Goal: Task Accomplishment & Management: Use online tool/utility

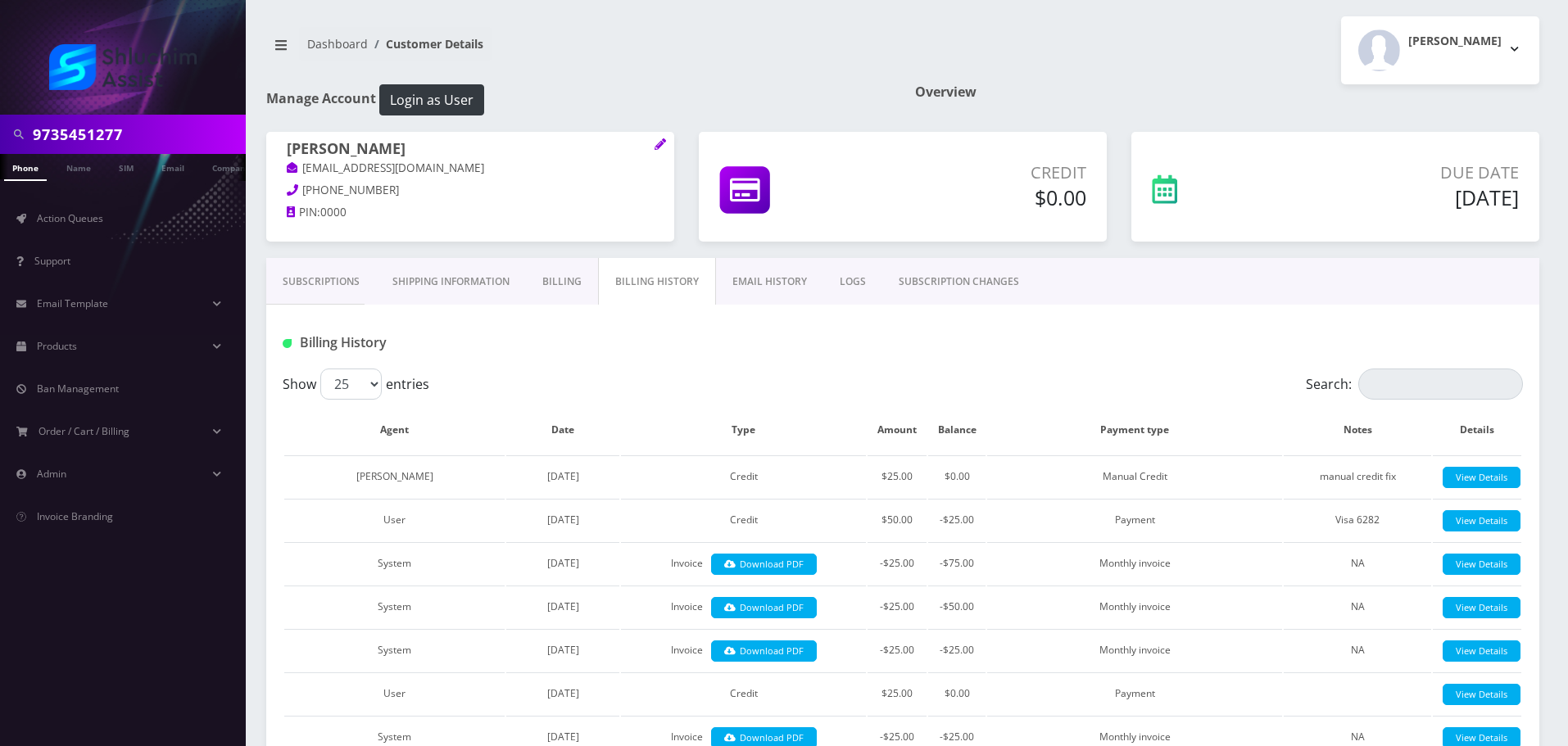
scroll to position [1562, 0]
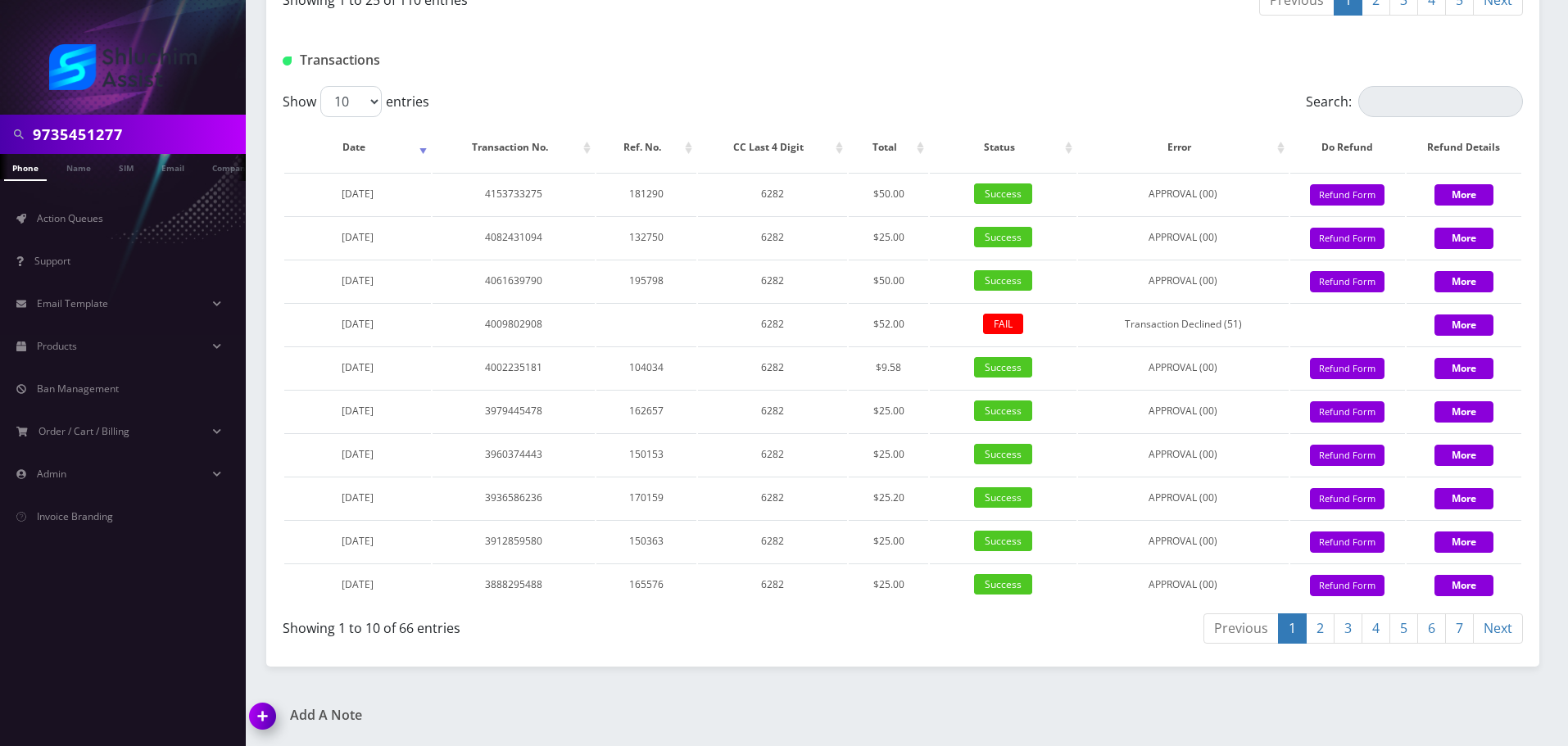
click at [148, 122] on input "9735451277" at bounding box center [137, 134] width 209 height 31
click at [115, 131] on input "(347) 834 3898" at bounding box center [137, 134] width 209 height 31
type input "3478343898"
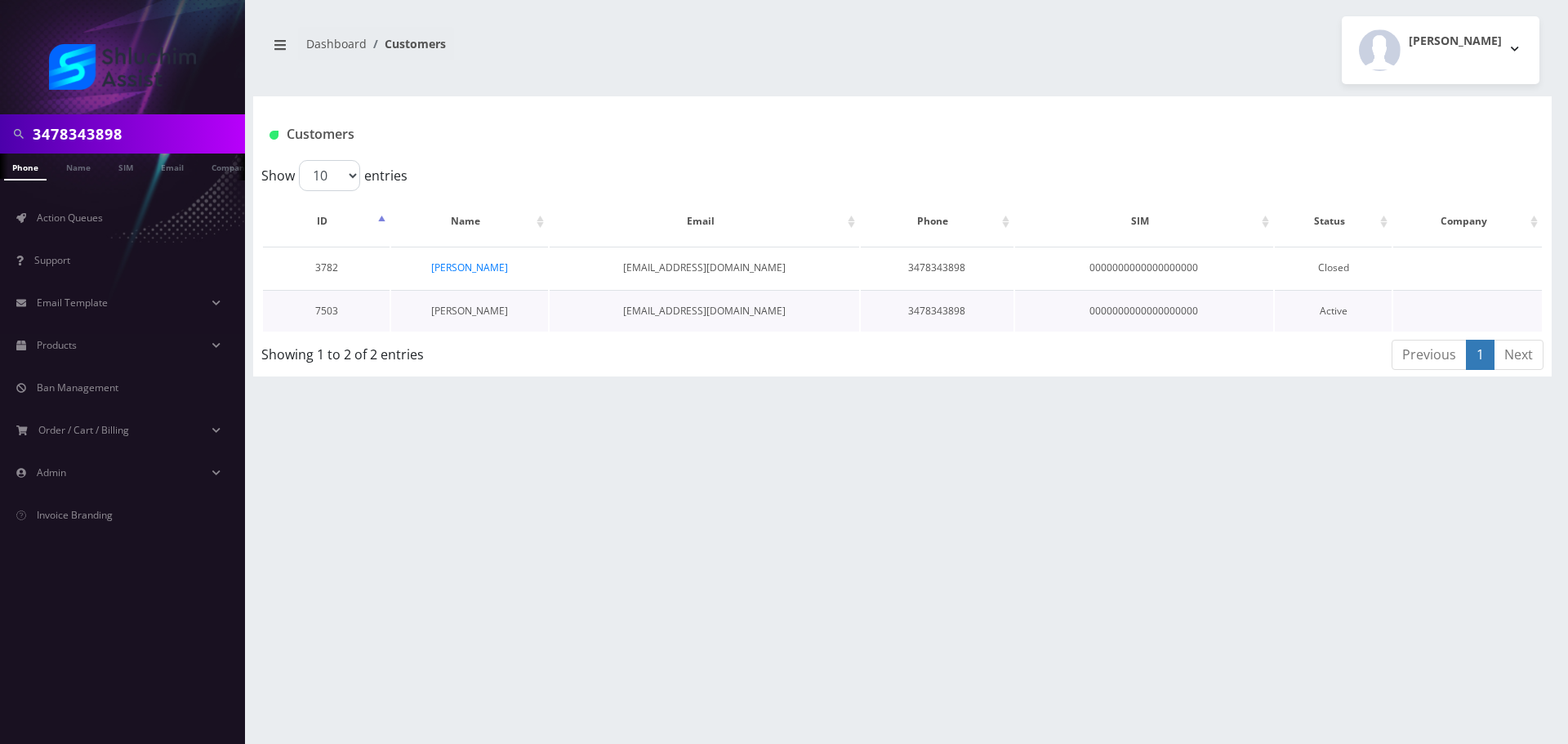
click at [497, 304] on link "[PERSON_NAME]" at bounding box center [469, 310] width 77 height 14
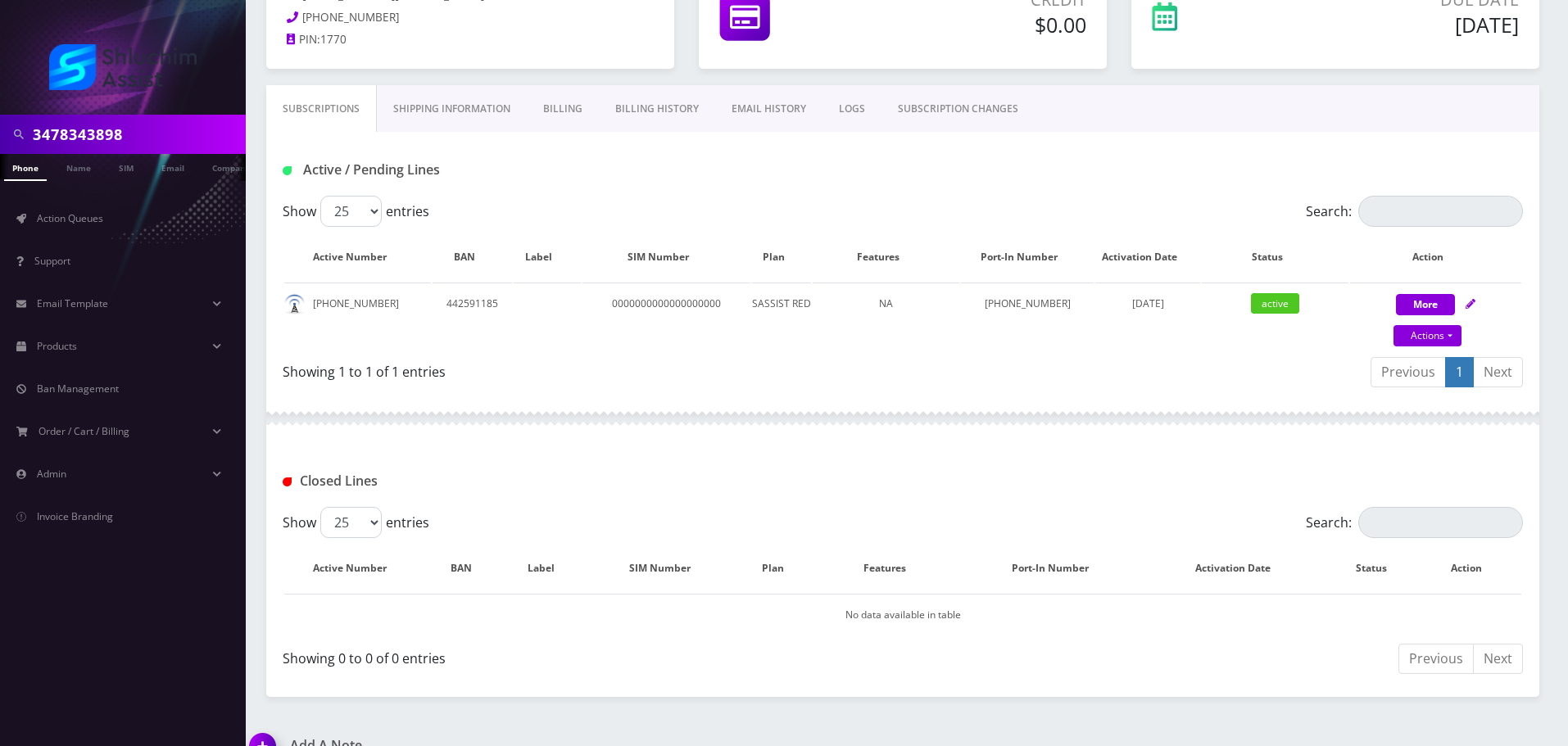
scroll to position [39, 0]
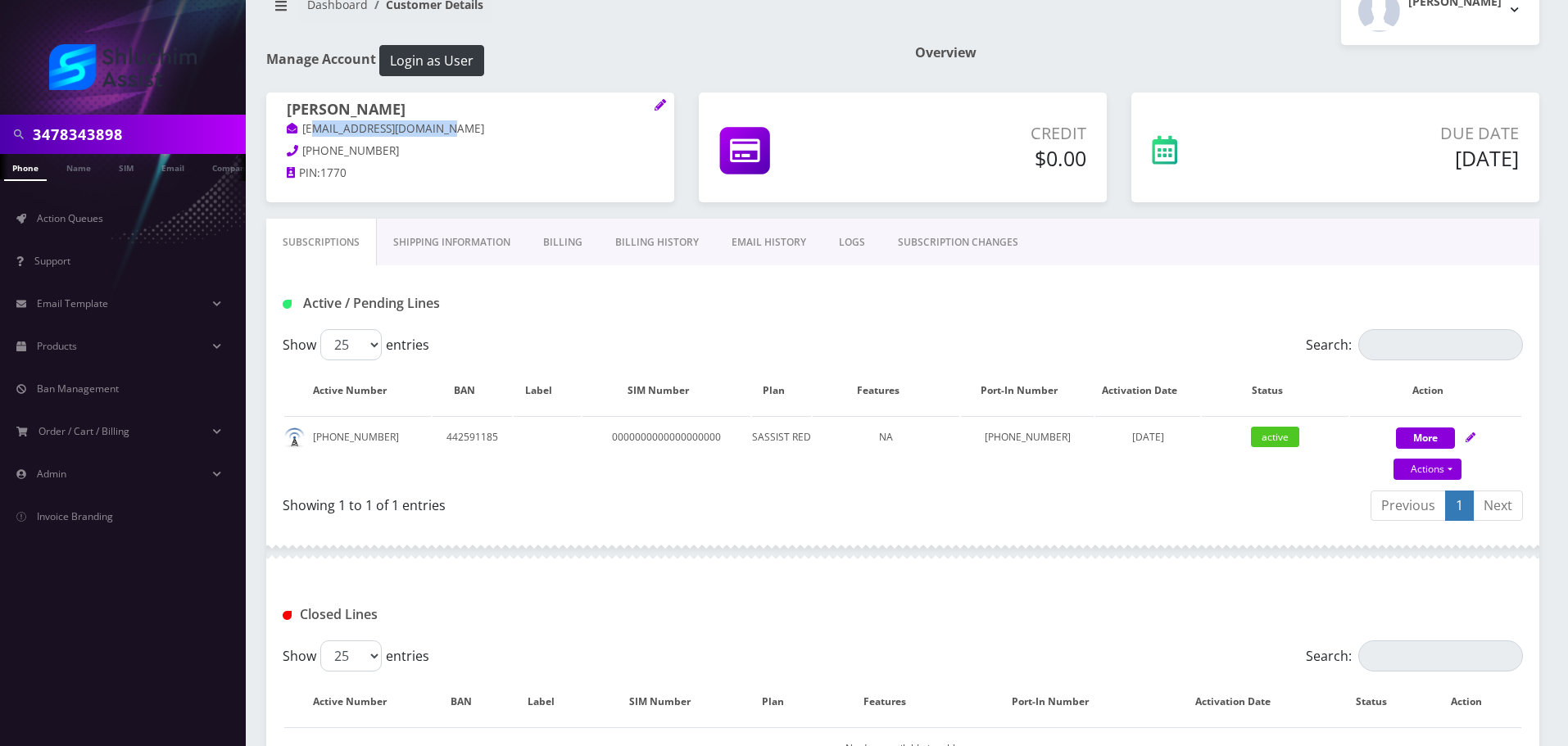
drag, startPoint x: 455, startPoint y: 130, endPoint x: 312, endPoint y: 130, distance: 143.0
click at [312, 130] on p "graphicsmushka@gmail.com" at bounding box center [470, 129] width 367 height 18
click at [313, 130] on link "graphicsmushka@gmail.com" at bounding box center [386, 129] width 198 height 16
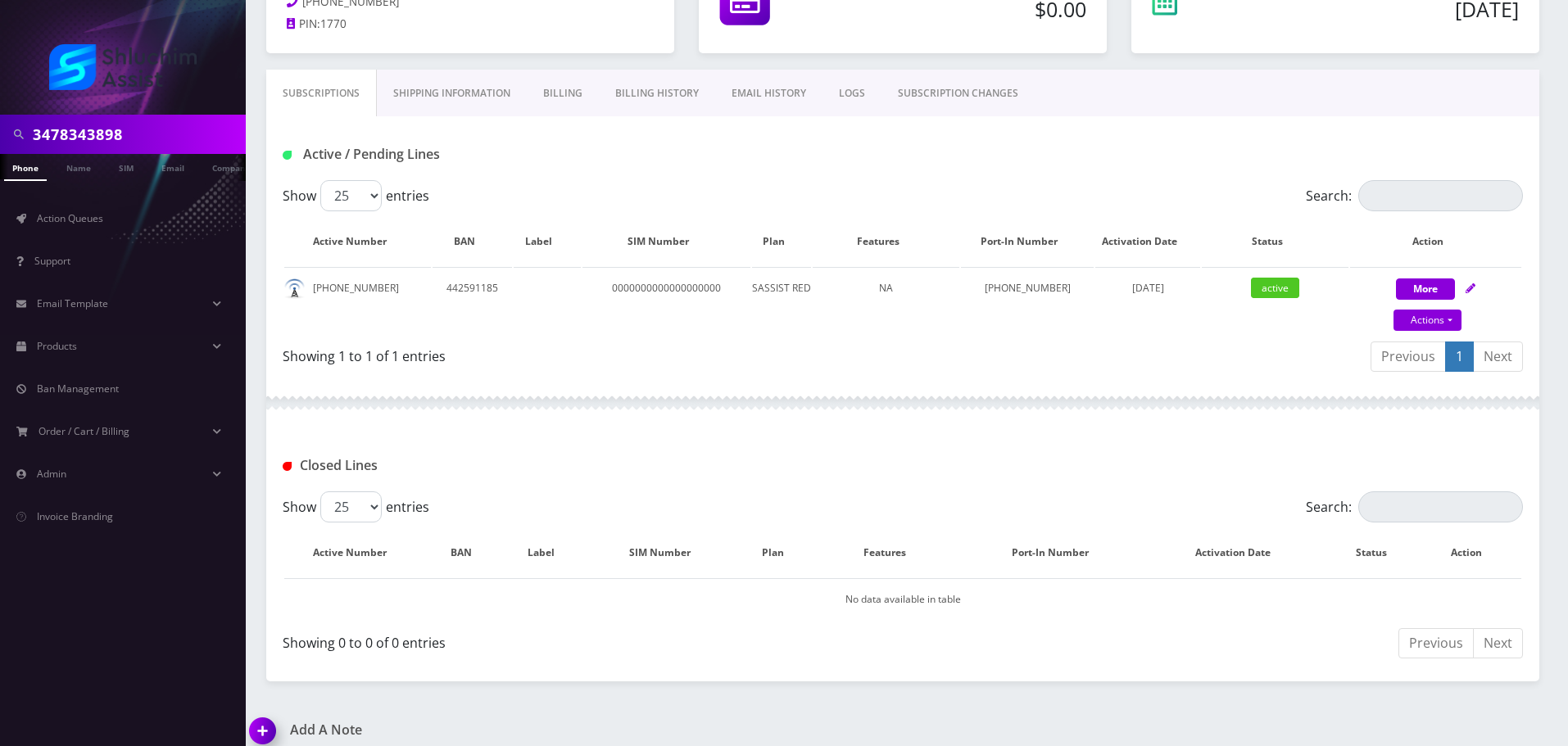
scroll to position [204, 0]
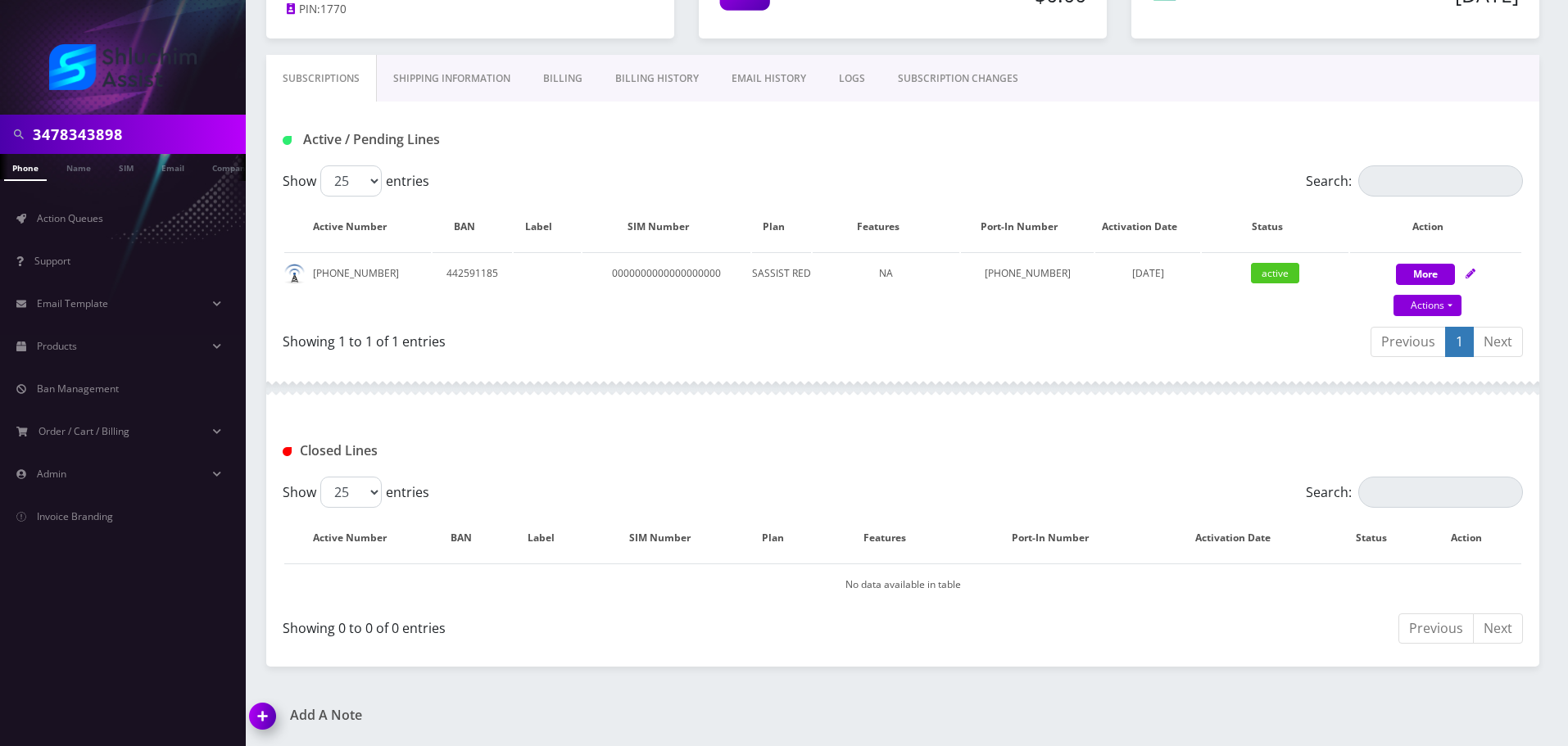
click at [173, 138] on input "3478343898" at bounding box center [137, 134] width 209 height 31
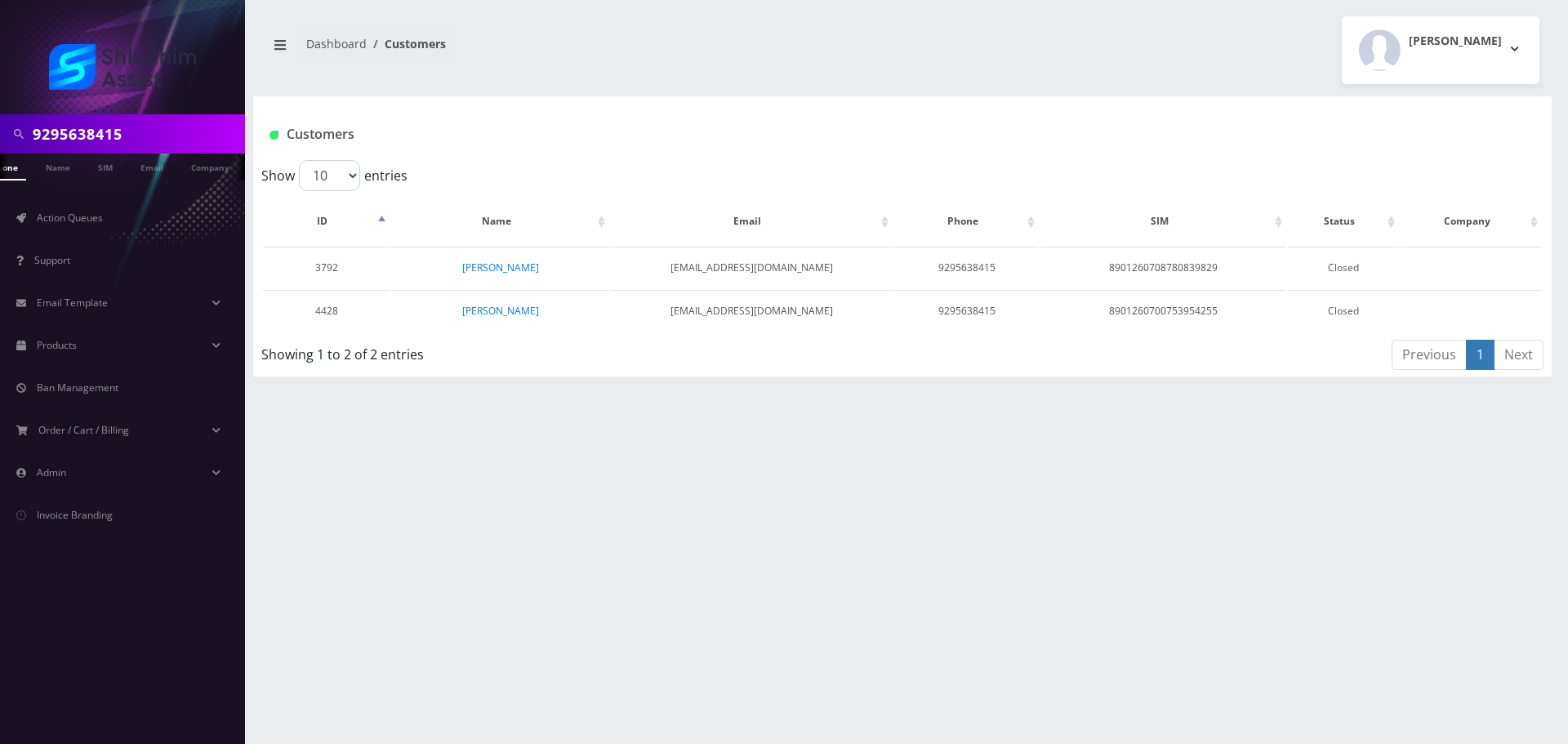
scroll to position [0, 33]
click at [488, 310] on link "[PERSON_NAME]" at bounding box center [501, 310] width 77 height 14
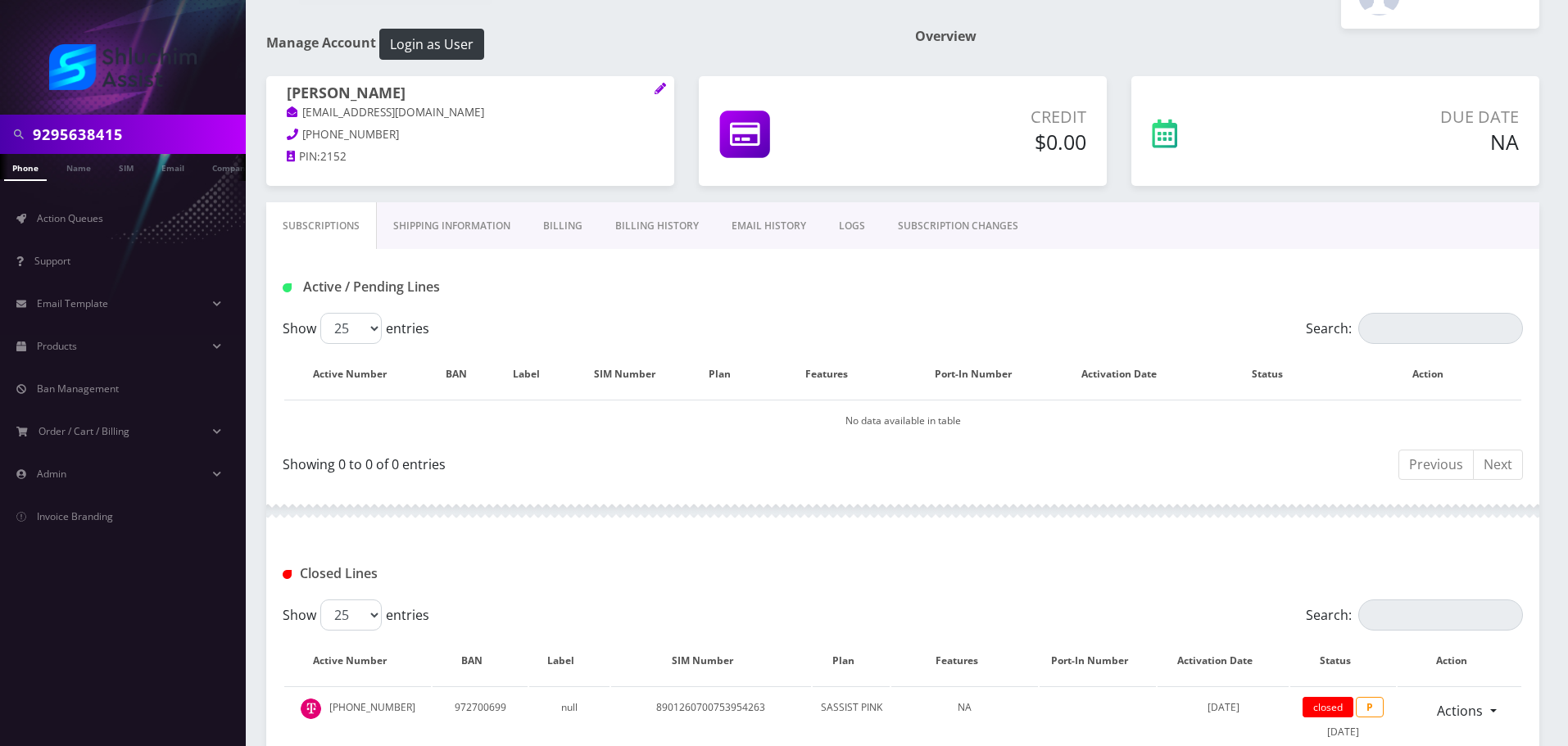
scroll to position [25, 0]
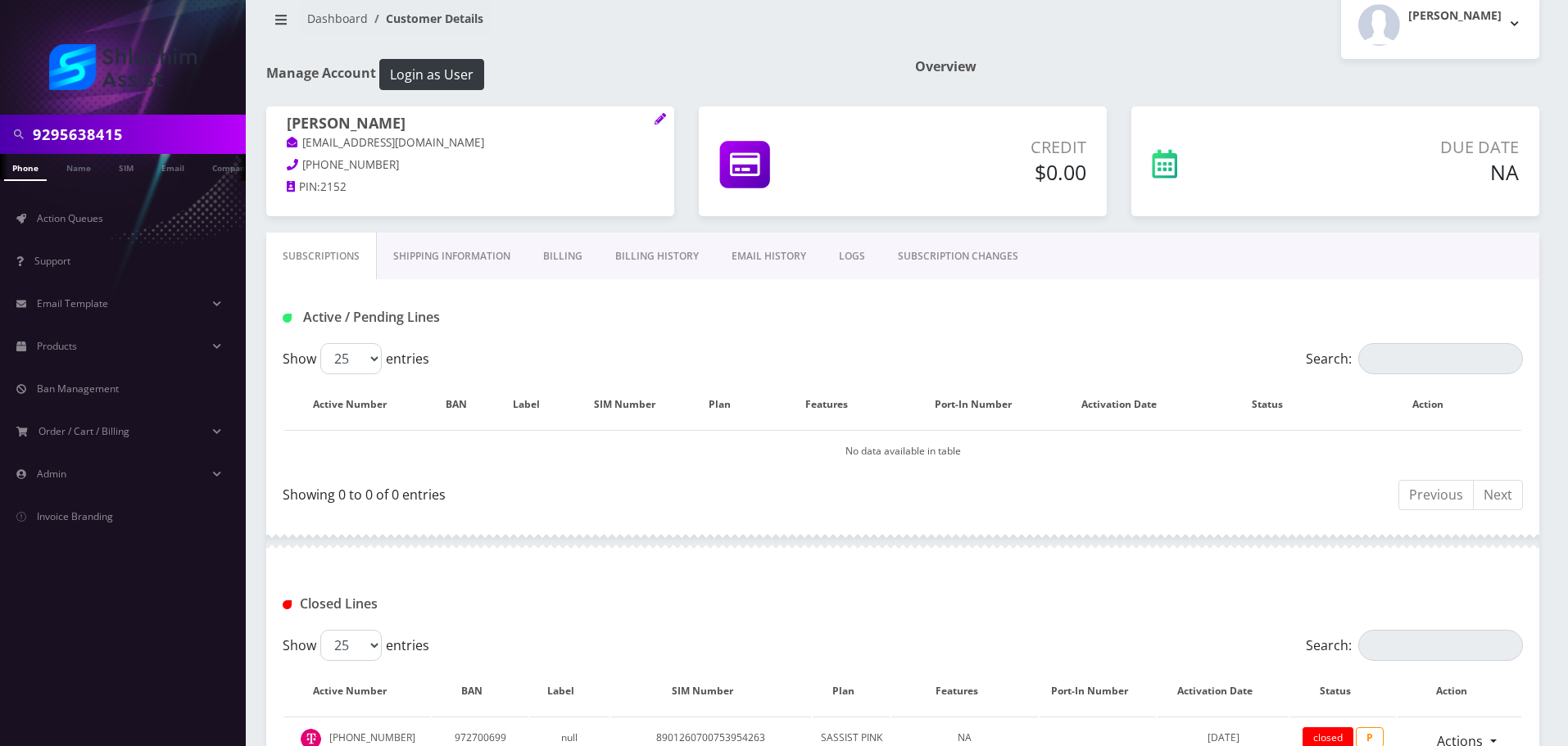
click at [563, 270] on link "Billing" at bounding box center [563, 255] width 72 height 47
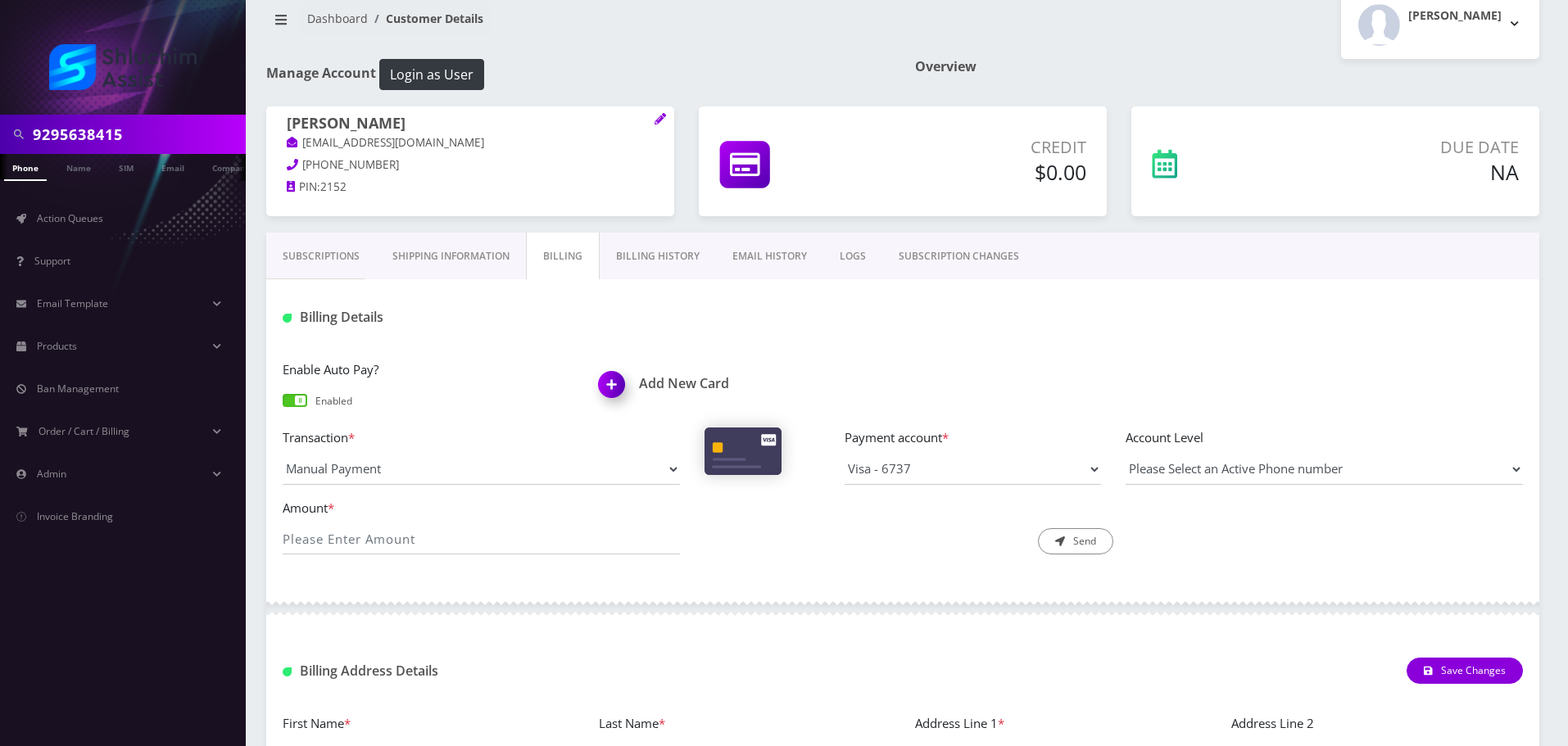
click at [663, 269] on link "Billing History" at bounding box center [657, 255] width 116 height 47
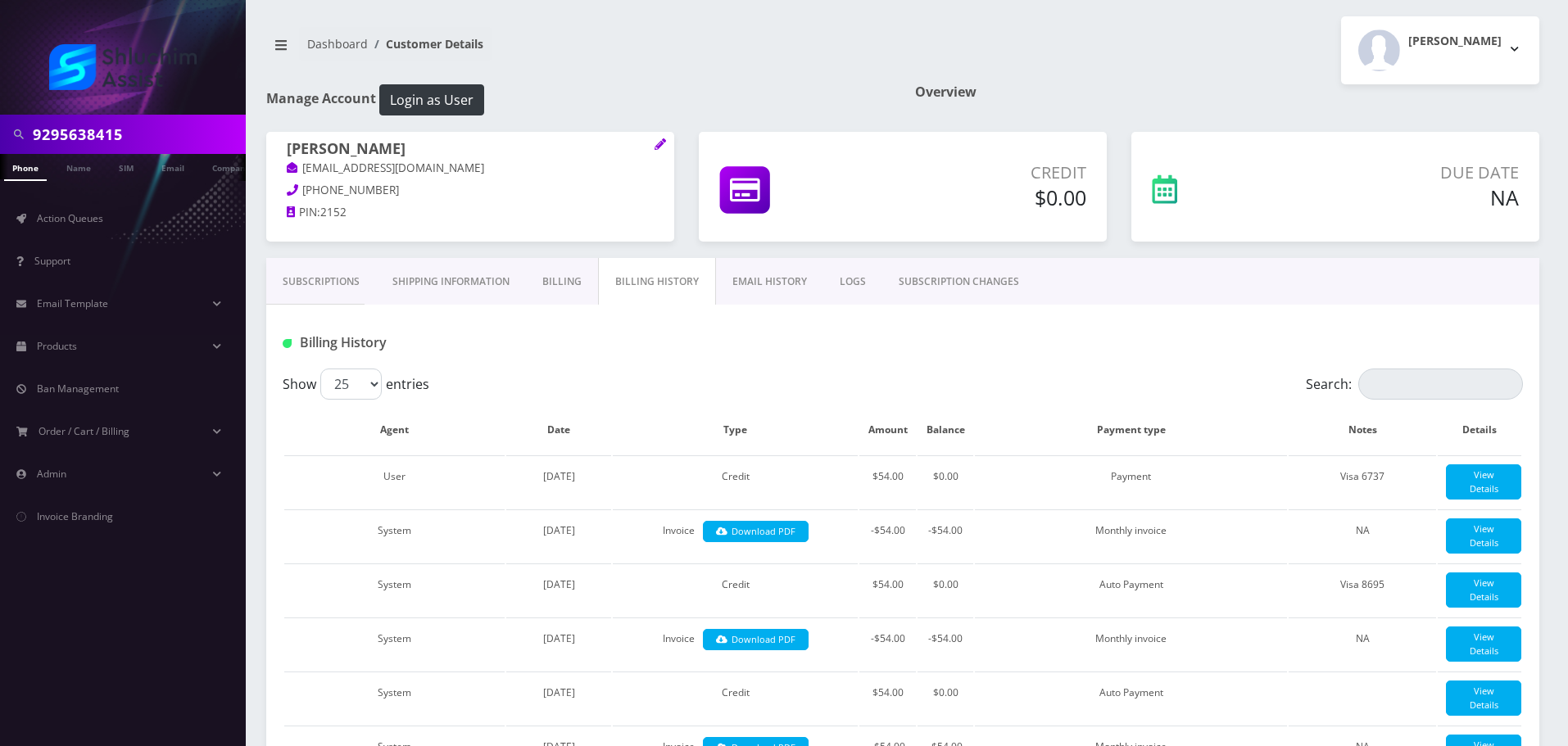
click at [565, 297] on link "Billing" at bounding box center [562, 281] width 72 height 47
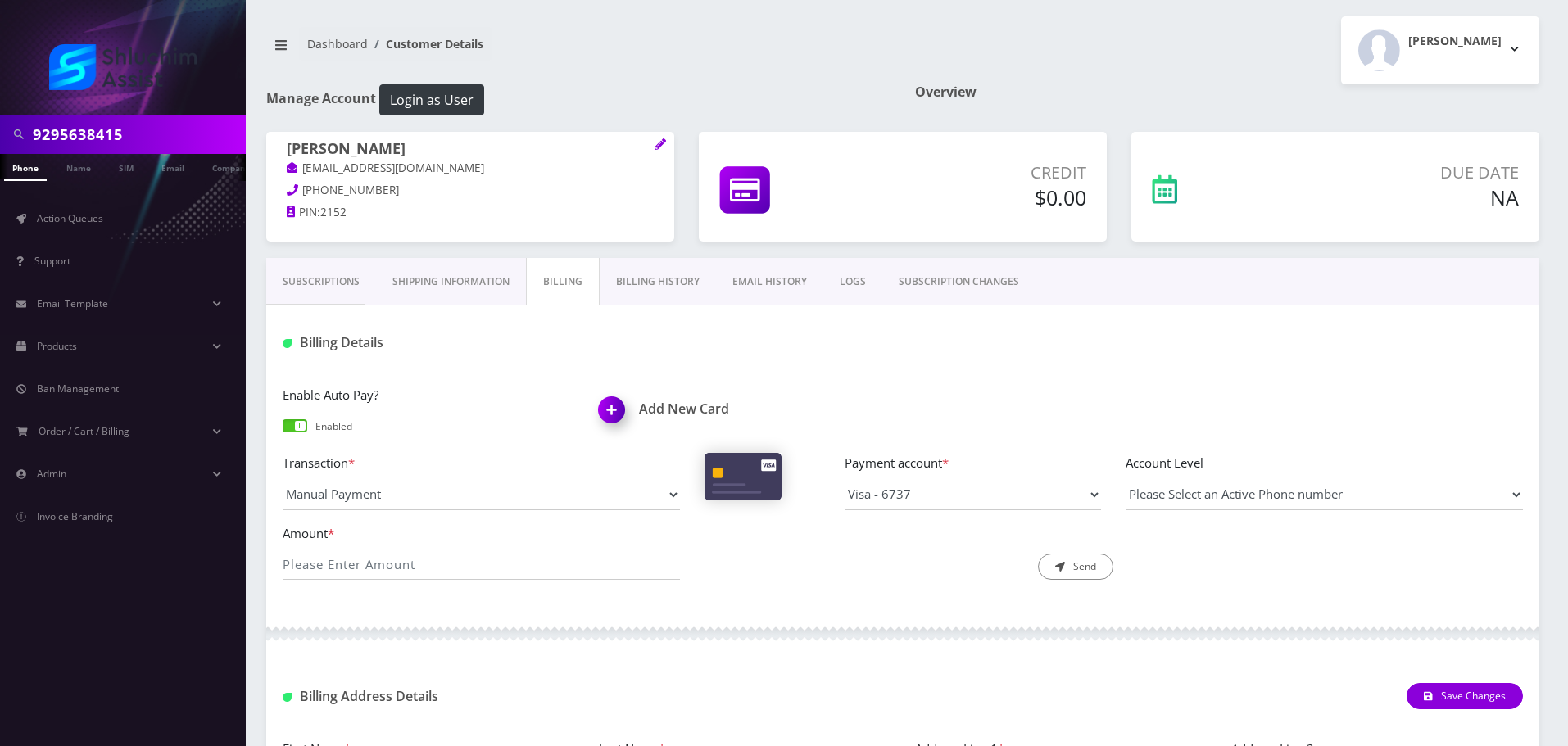
click at [321, 281] on link "Subscriptions" at bounding box center [321, 281] width 109 height 47
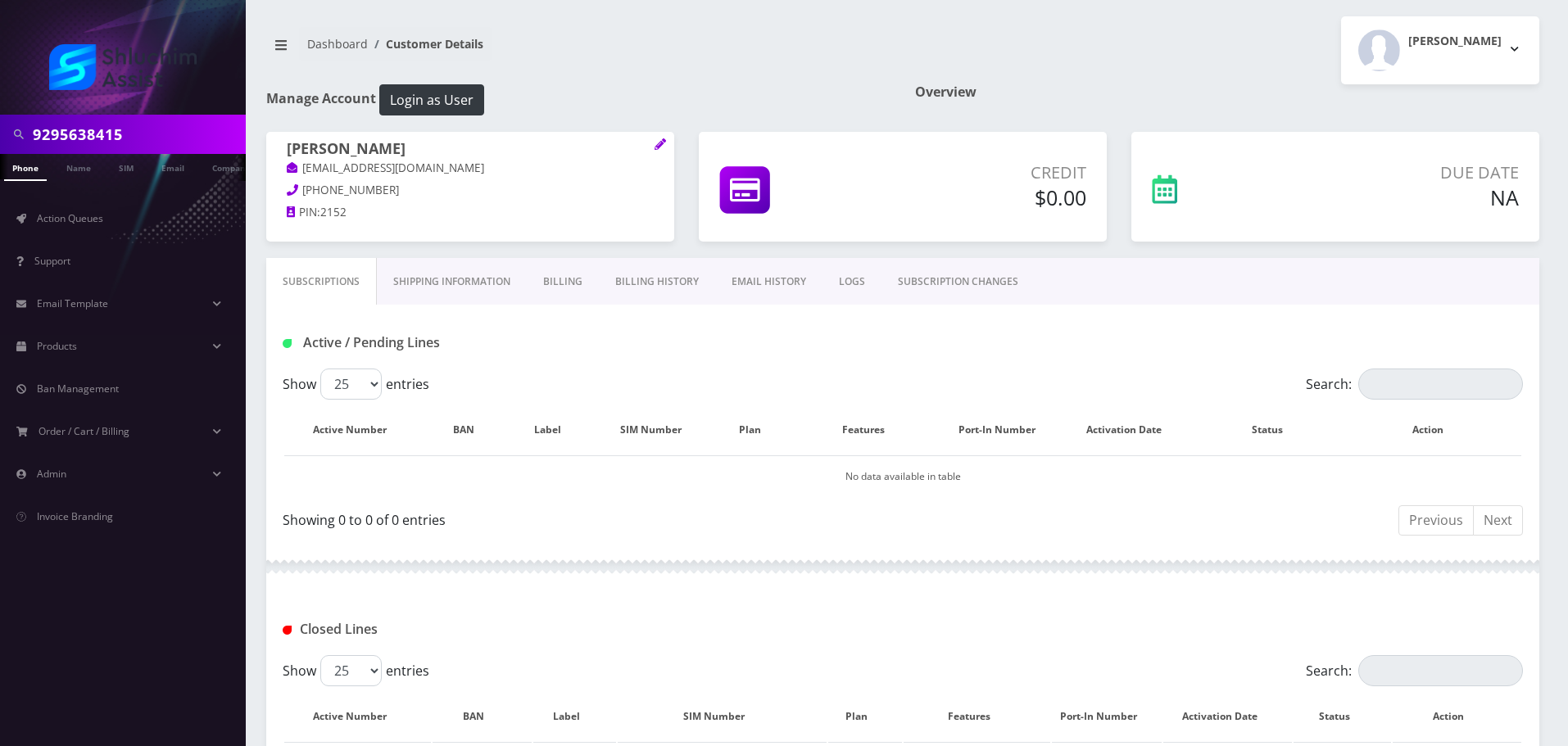
click at [573, 286] on link "Billing" at bounding box center [563, 281] width 72 height 47
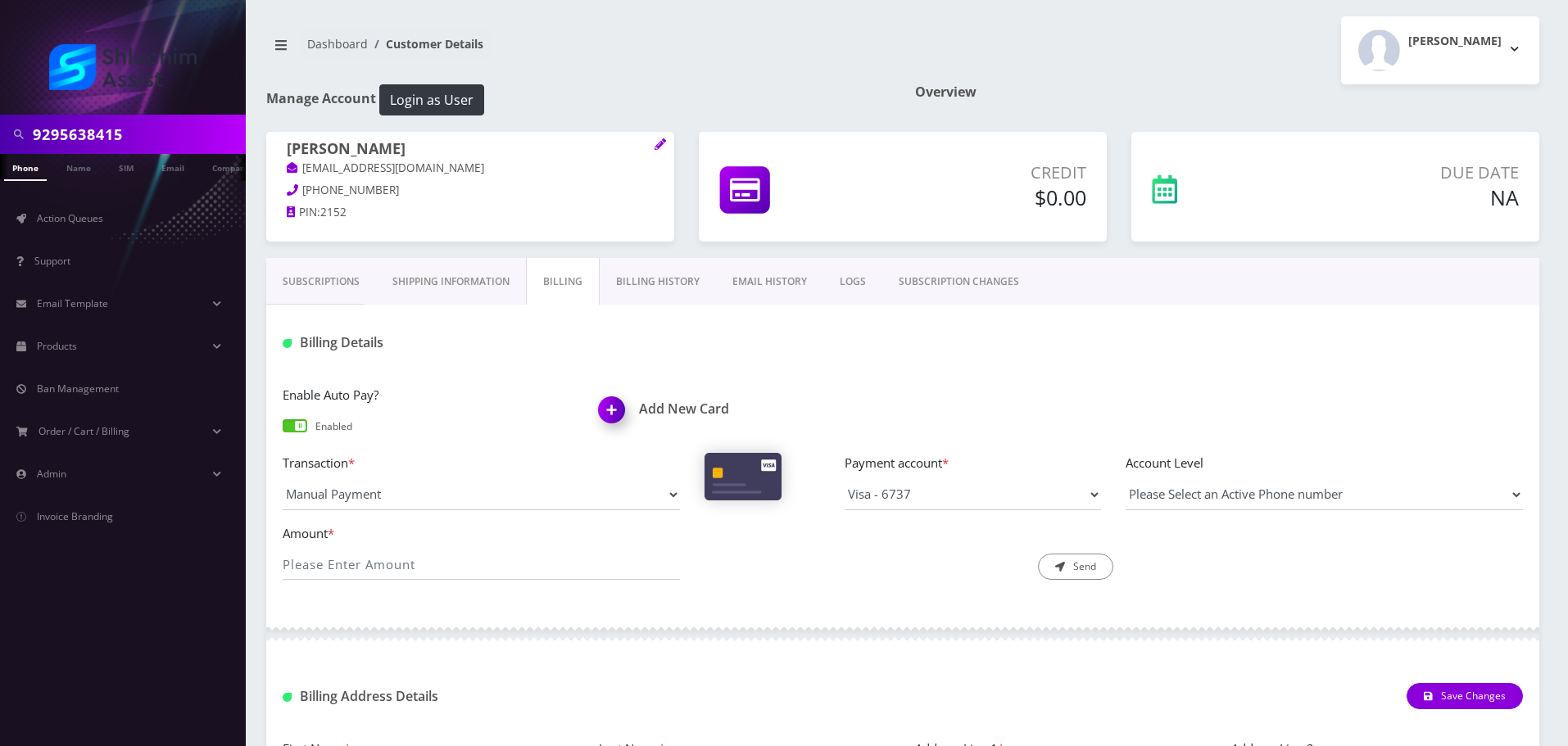
click at [293, 424] on span at bounding box center [295, 426] width 25 height 13
click at [282, 433] on input "checkbox" at bounding box center [282, 433] width 0 height 0
click at [626, 287] on link "Billing History" at bounding box center [657, 281] width 116 height 47
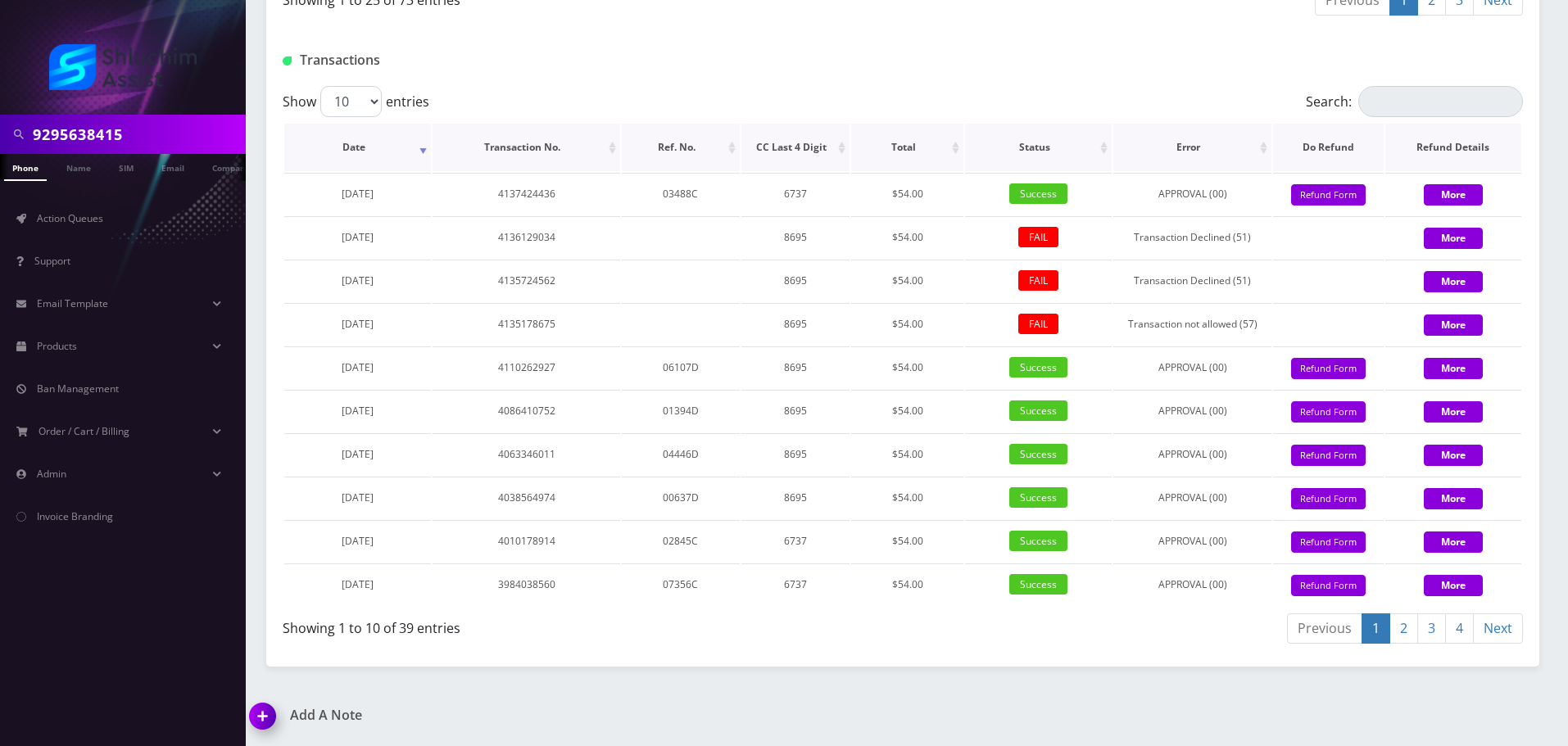
scroll to position [2177, 0]
click at [1337, 201] on button "Refund Form" at bounding box center [1328, 195] width 75 height 22
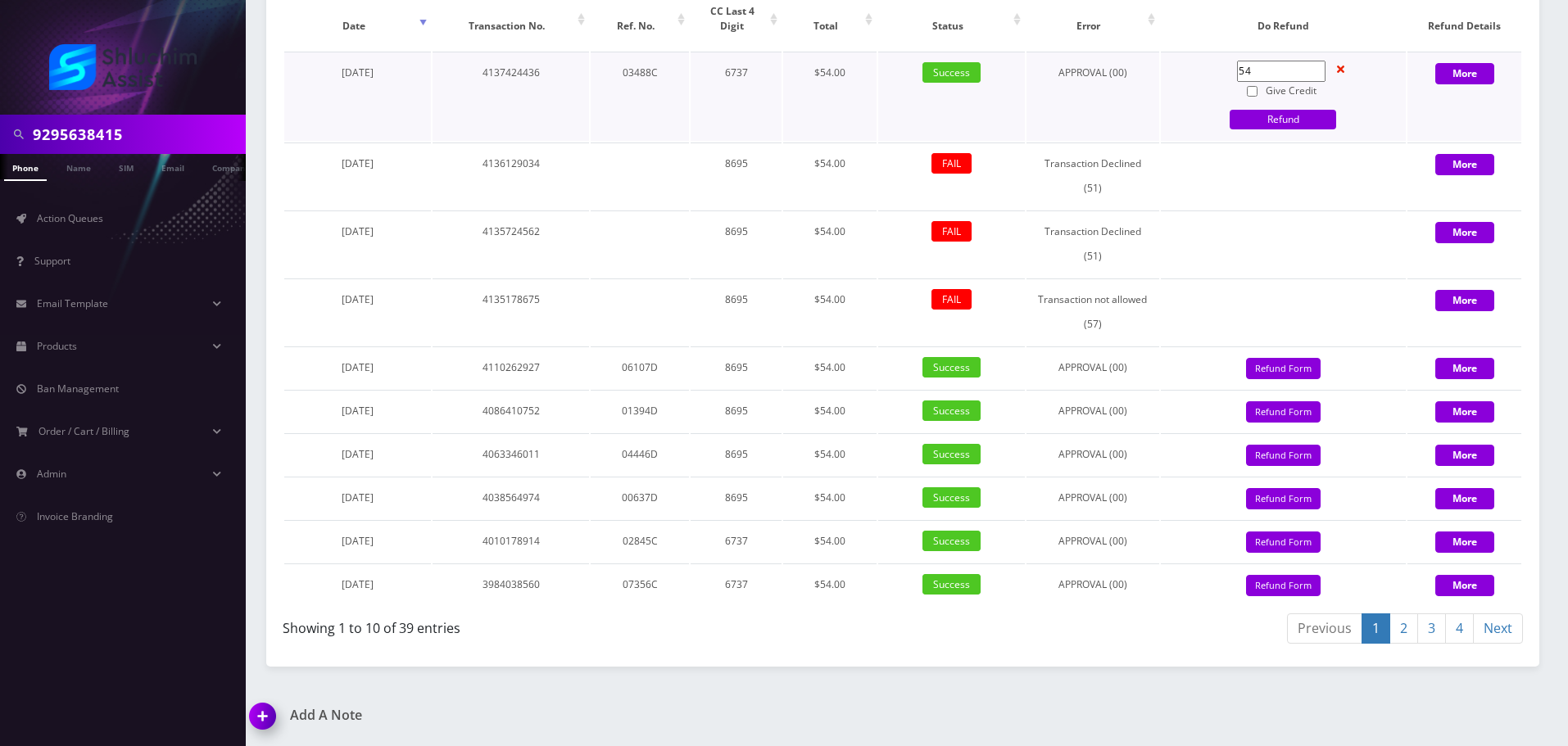
click at [1256, 97] on input "Give Credit" at bounding box center [1251, 91] width 11 height 11
checkbox input "true"
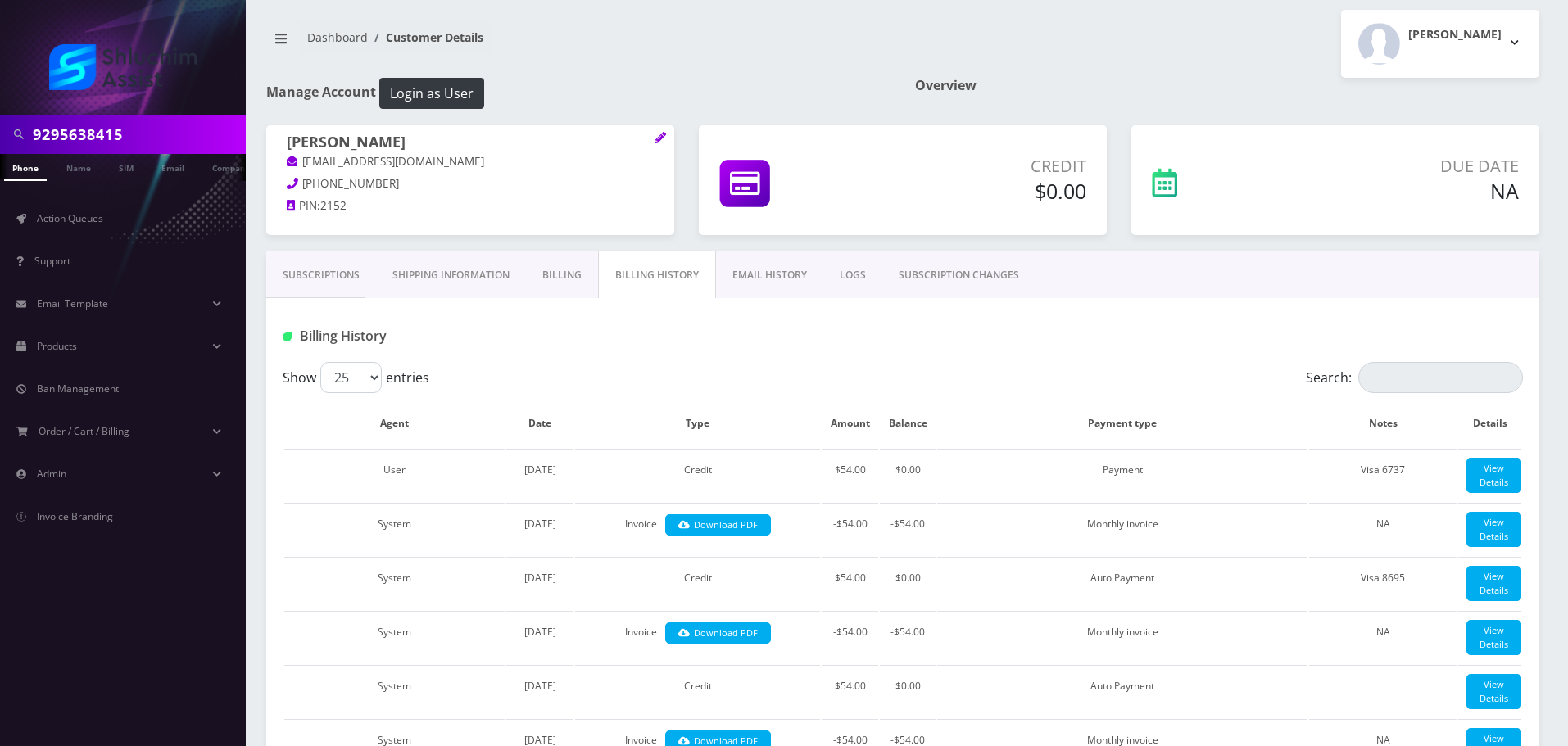
scroll to position [0, 0]
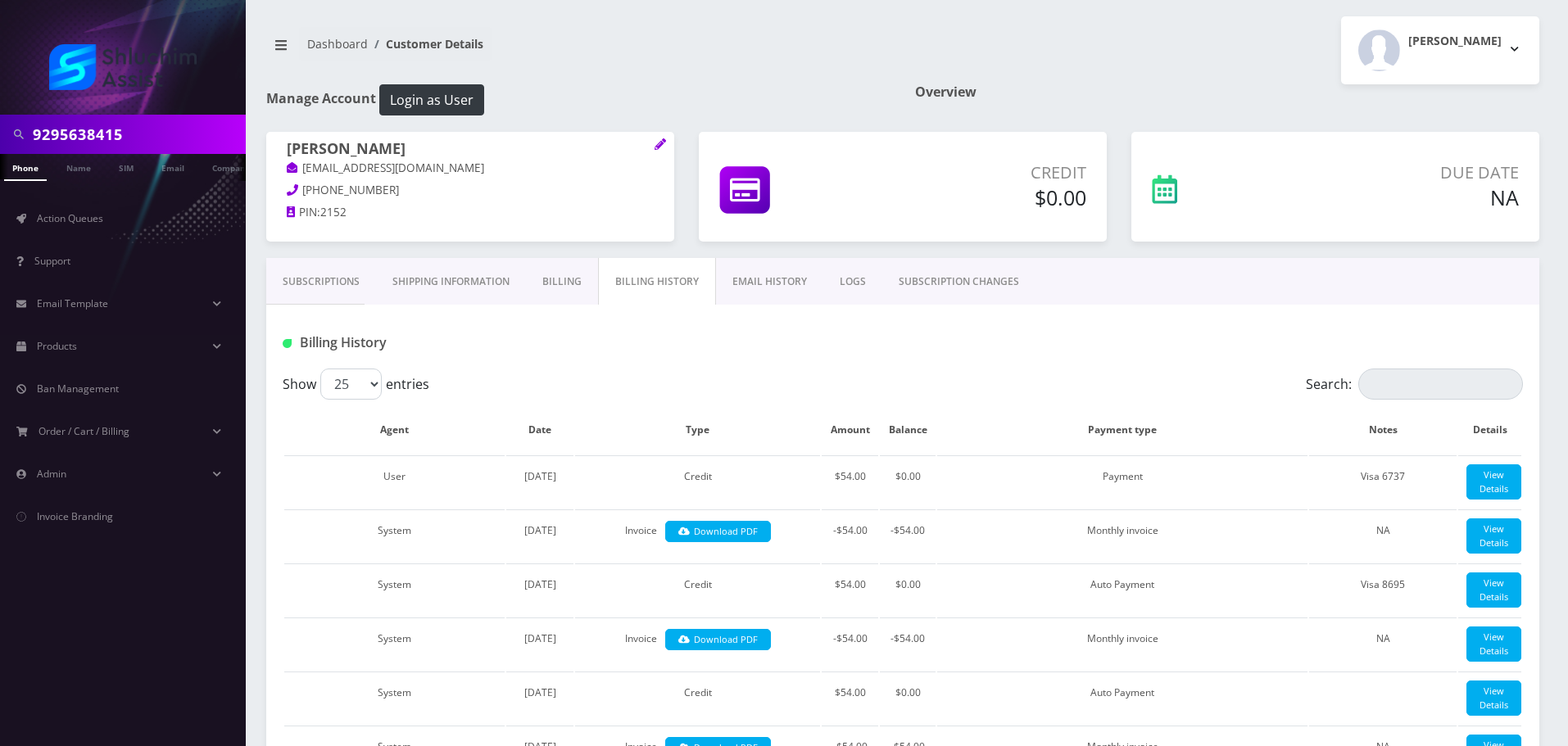
click at [321, 293] on link "Subscriptions" at bounding box center [321, 281] width 109 height 47
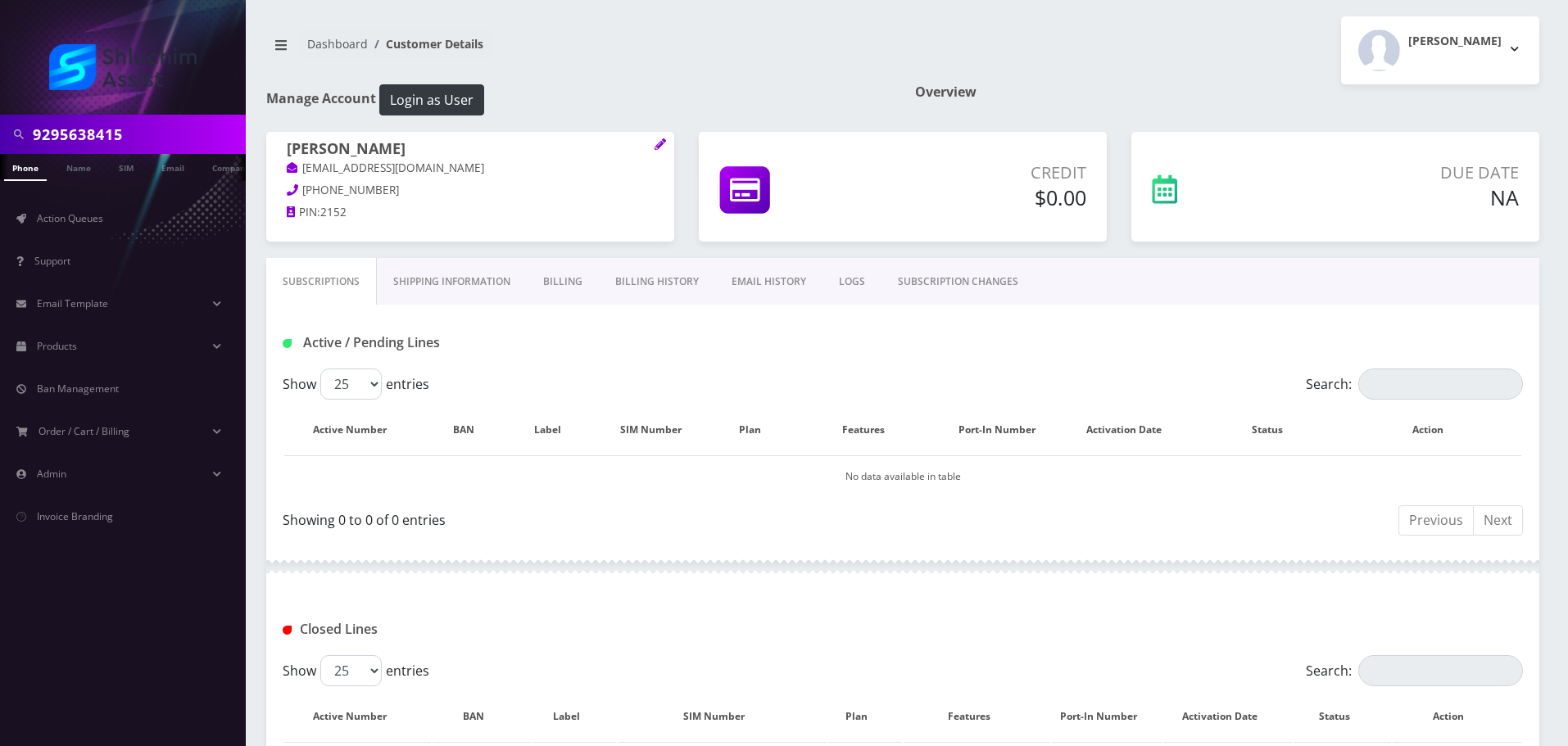
click at [639, 287] on link "Billing History" at bounding box center [657, 281] width 116 height 47
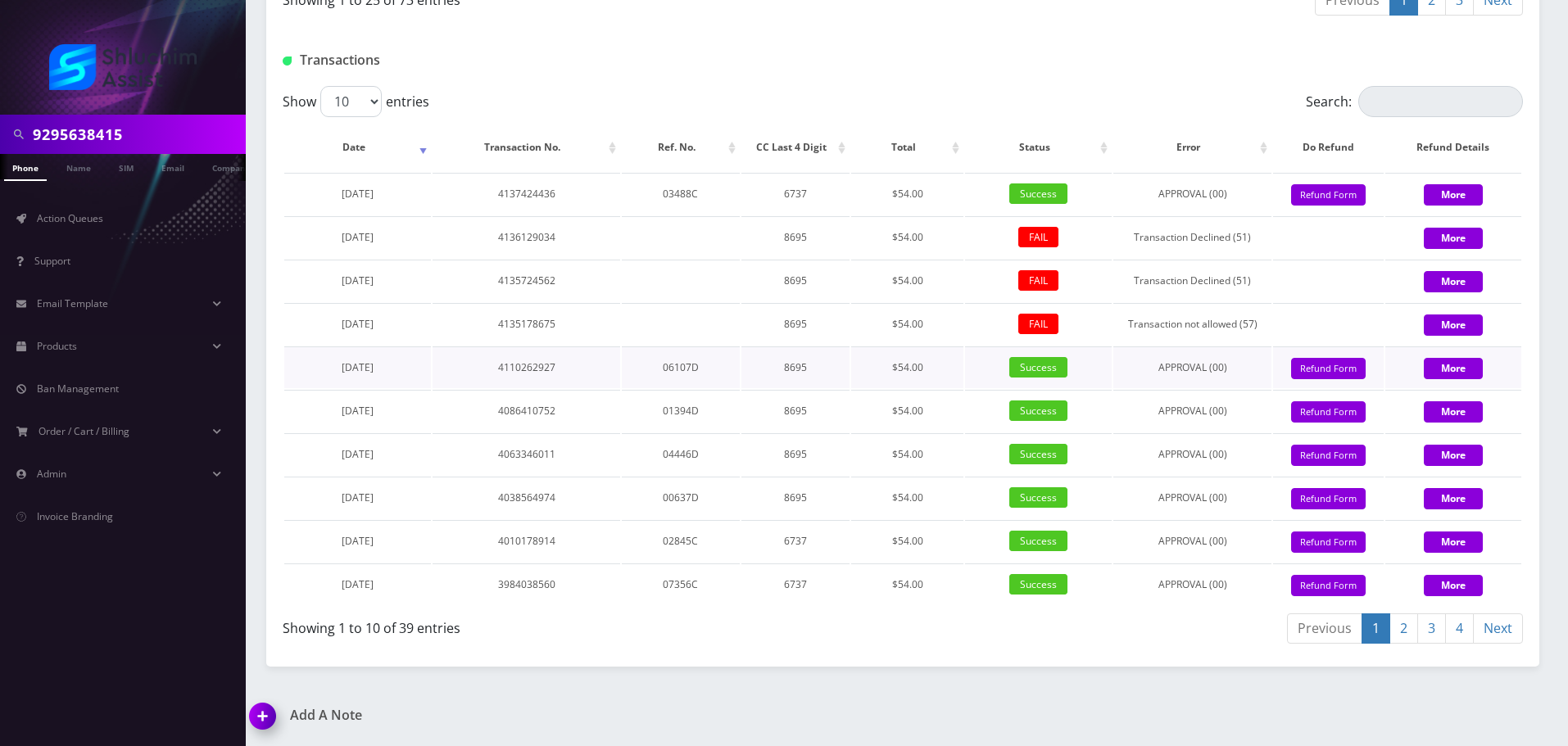
scroll to position [2130, 0]
click at [1319, 206] on button "Refund Form" at bounding box center [1328, 195] width 75 height 22
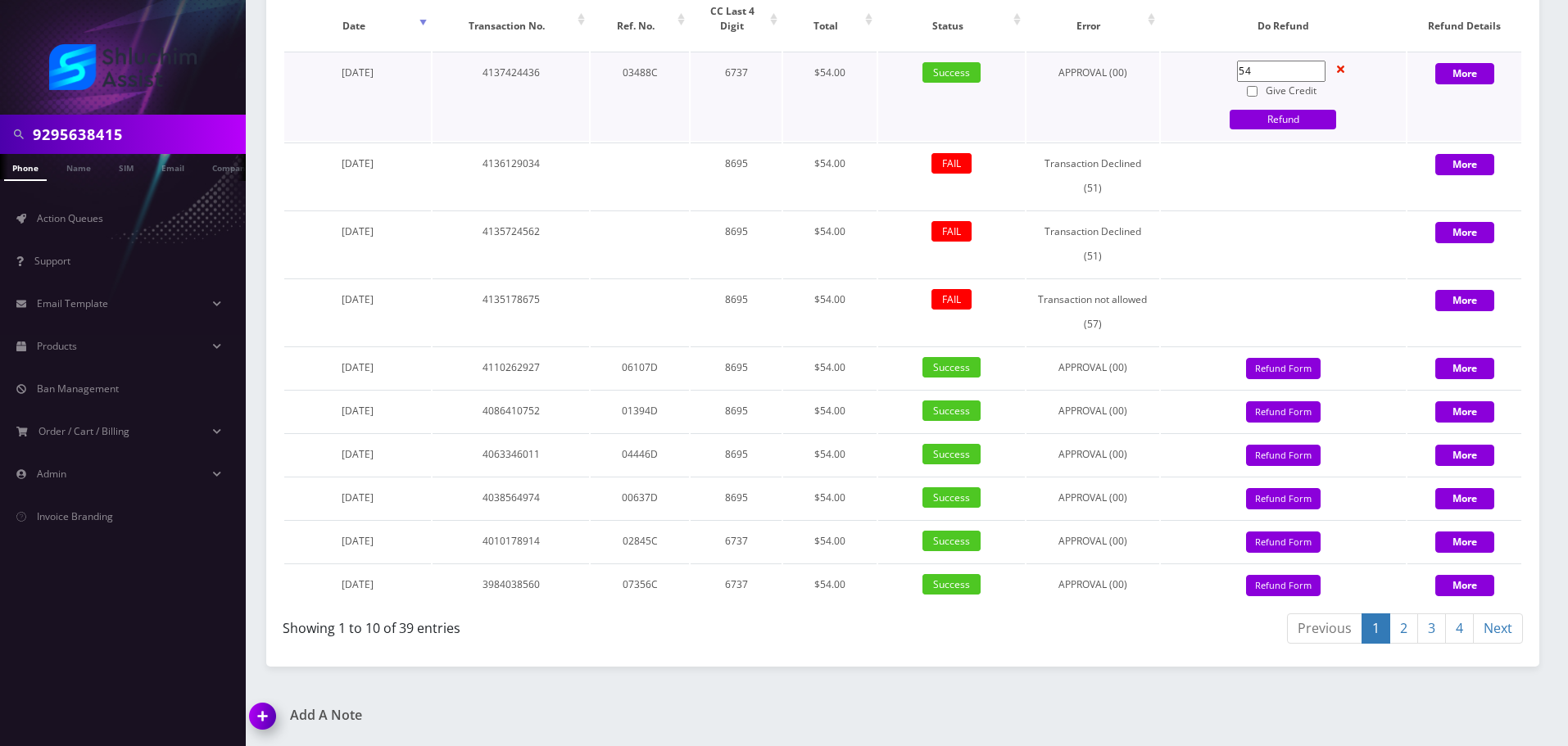
click at [1255, 97] on input "Give Credit" at bounding box center [1251, 91] width 11 height 11
checkbox input "true"
click at [1280, 130] on link "Refund" at bounding box center [1282, 119] width 107 height 19
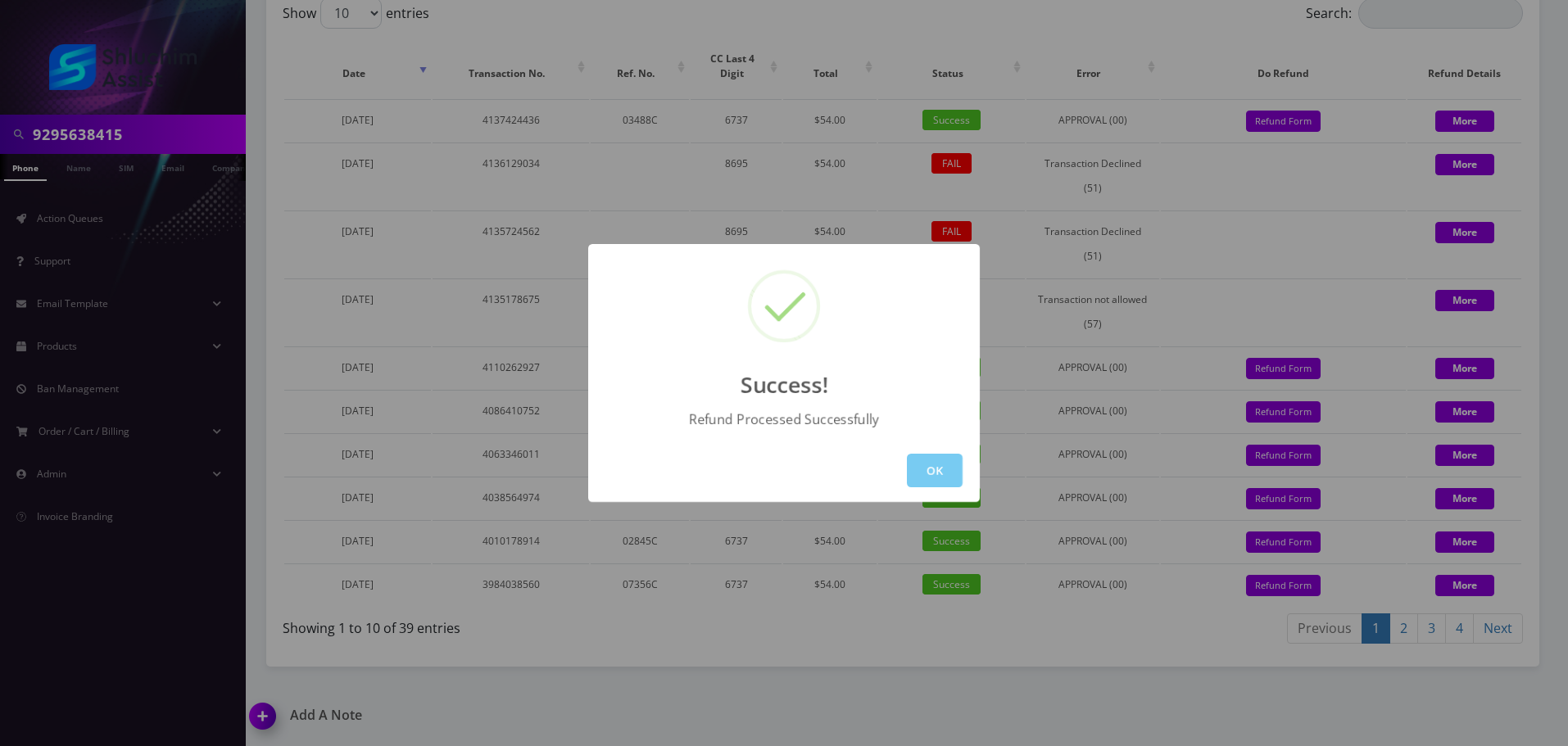
scroll to position [2216, 0]
click at [931, 476] on button "OK" at bounding box center [934, 470] width 56 height 34
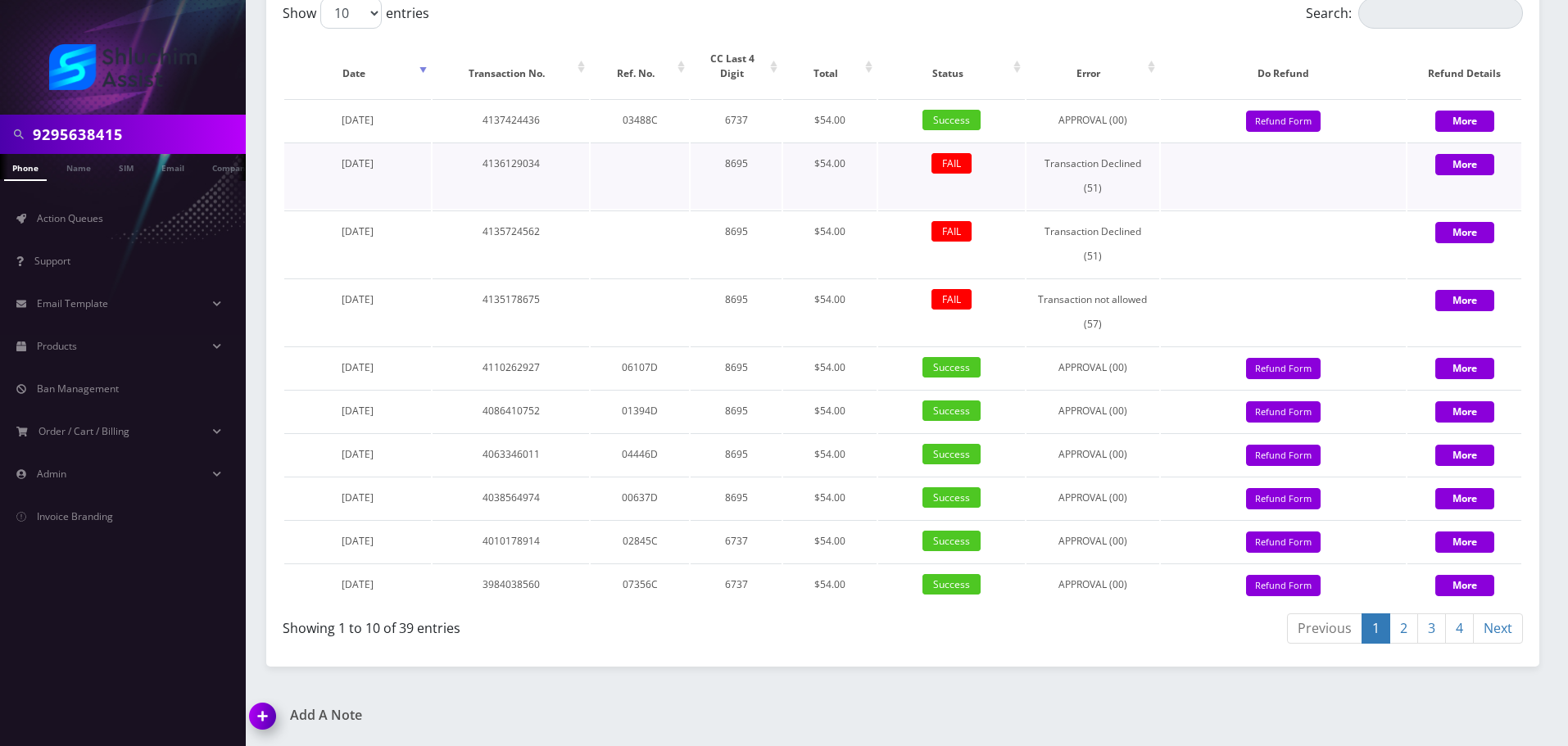
scroll to position [2133, 0]
click at [185, 128] on input "9295638415" at bounding box center [137, 134] width 209 height 31
paste input "[EMAIL_ADDRESS][DOMAIN_NAME]"
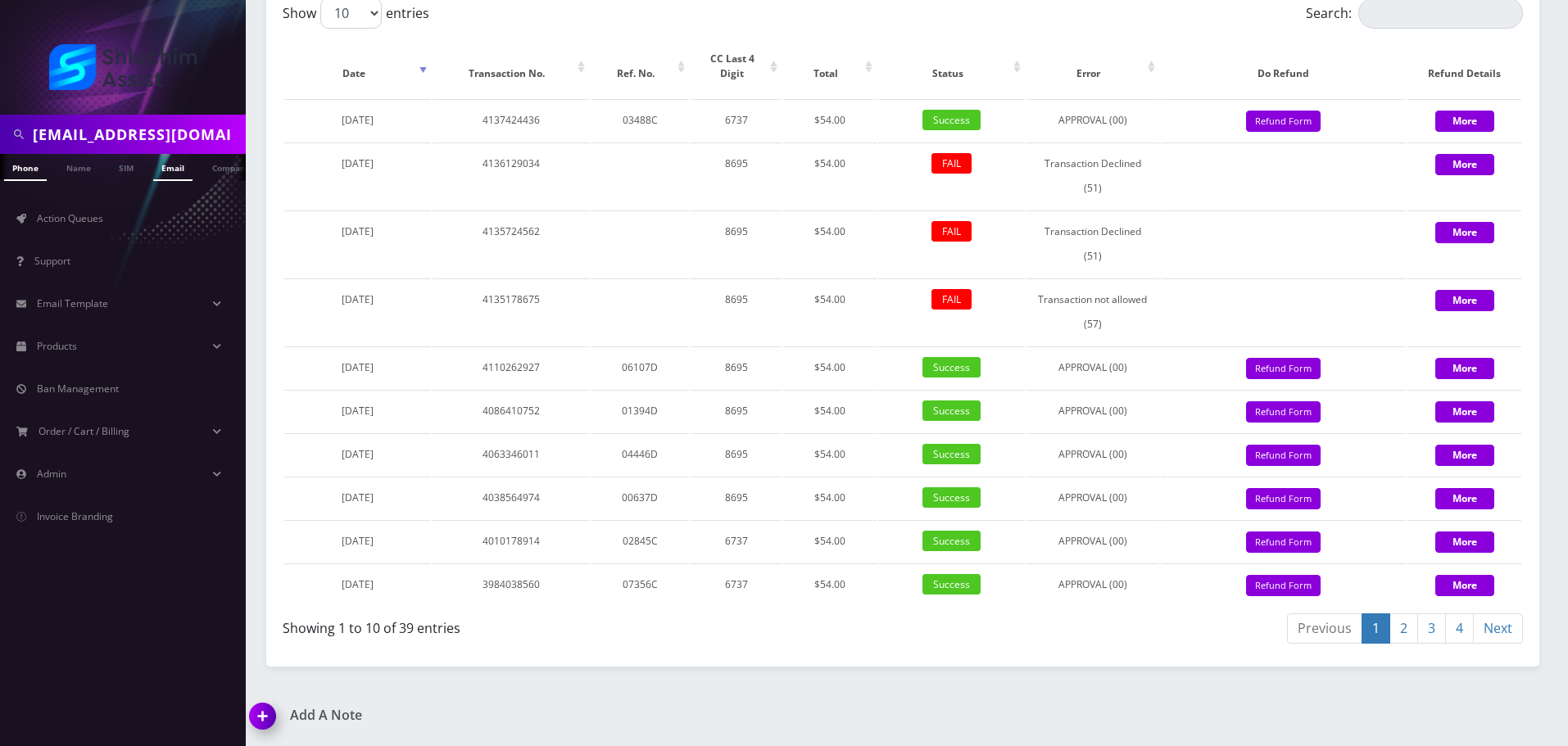
scroll to position [0, 9]
type input "[EMAIL_ADDRESS][DOMAIN_NAME]"
click at [180, 169] on link "Email" at bounding box center [173, 167] width 39 height 27
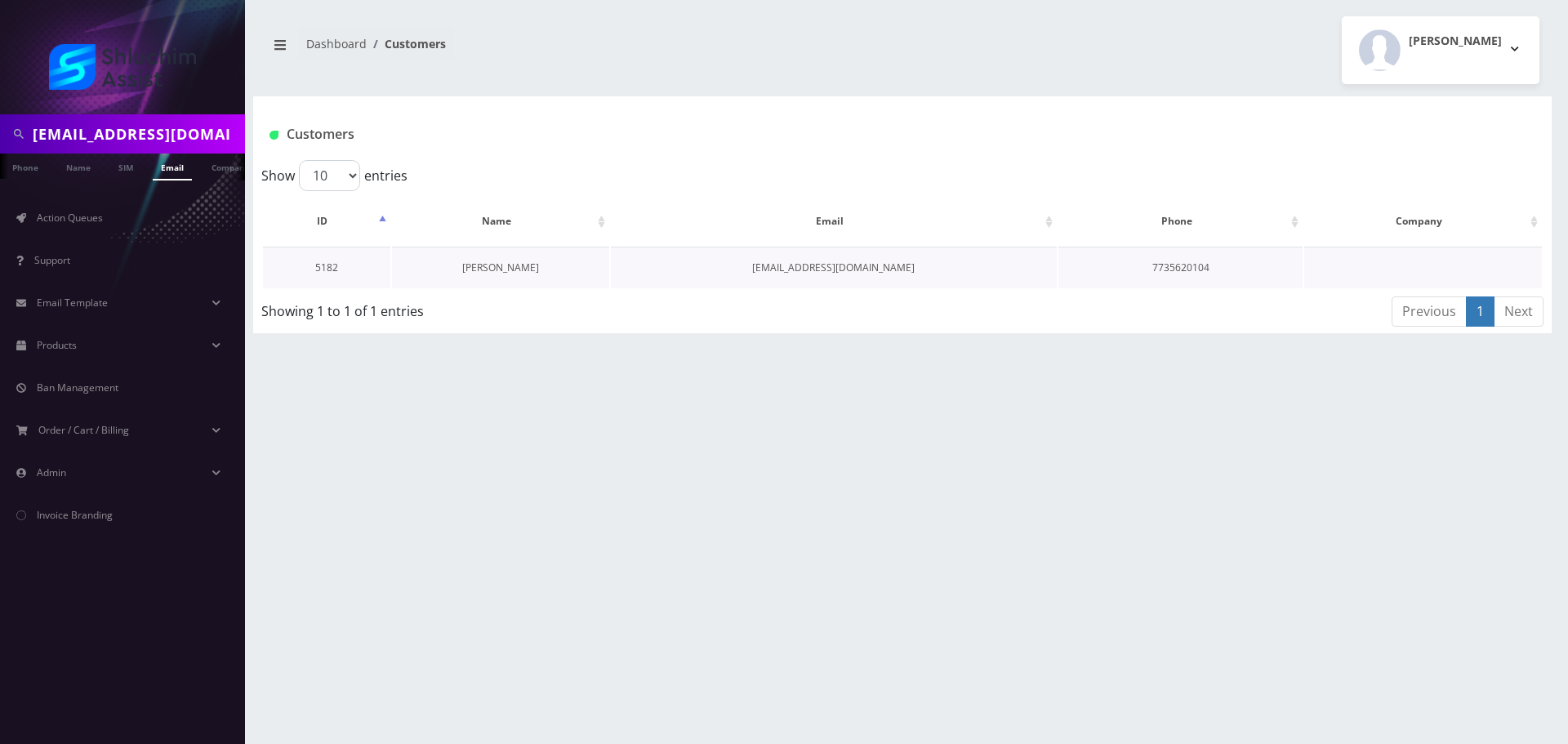
click at [516, 275] on link "[PERSON_NAME]" at bounding box center [501, 267] width 77 height 14
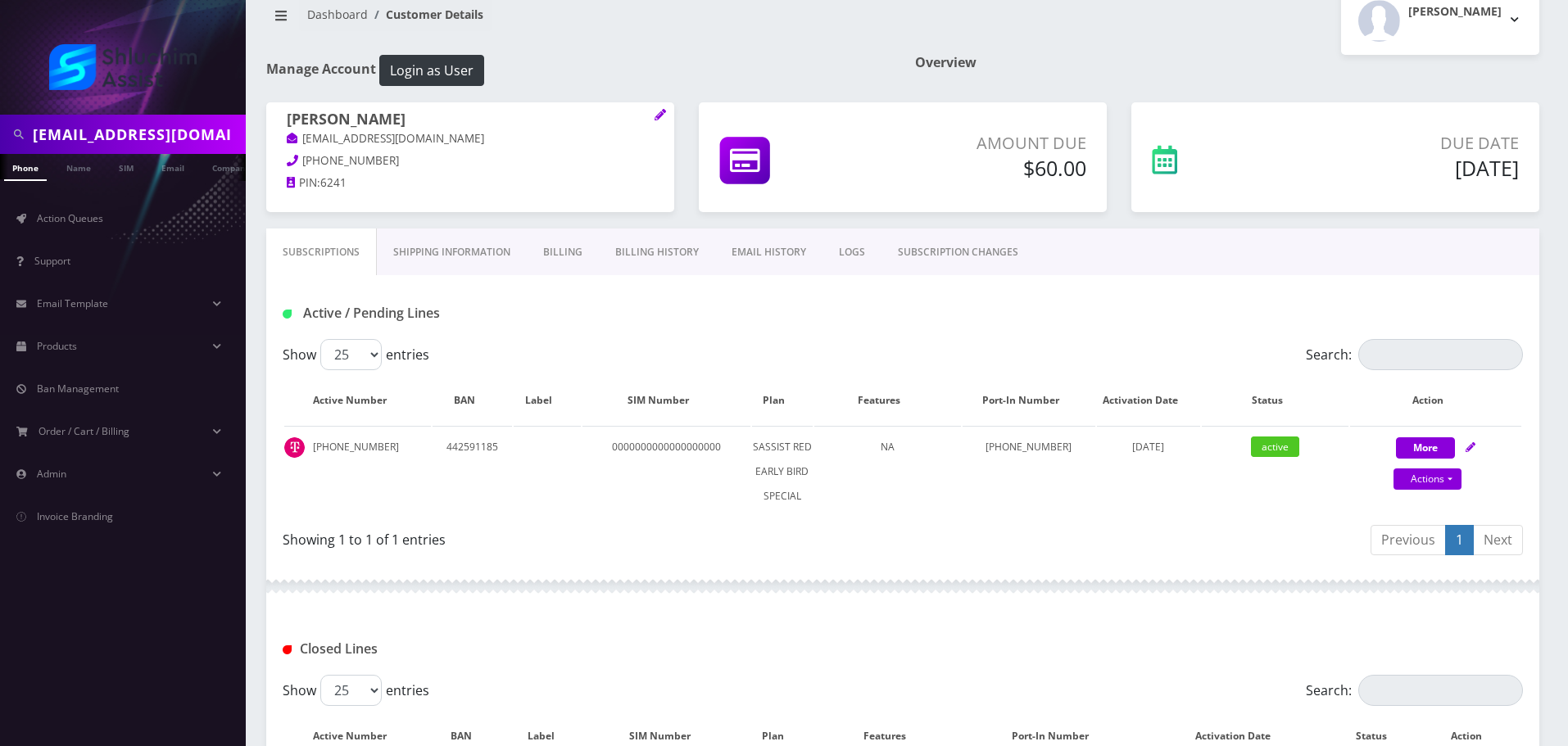
scroll to position [82, 0]
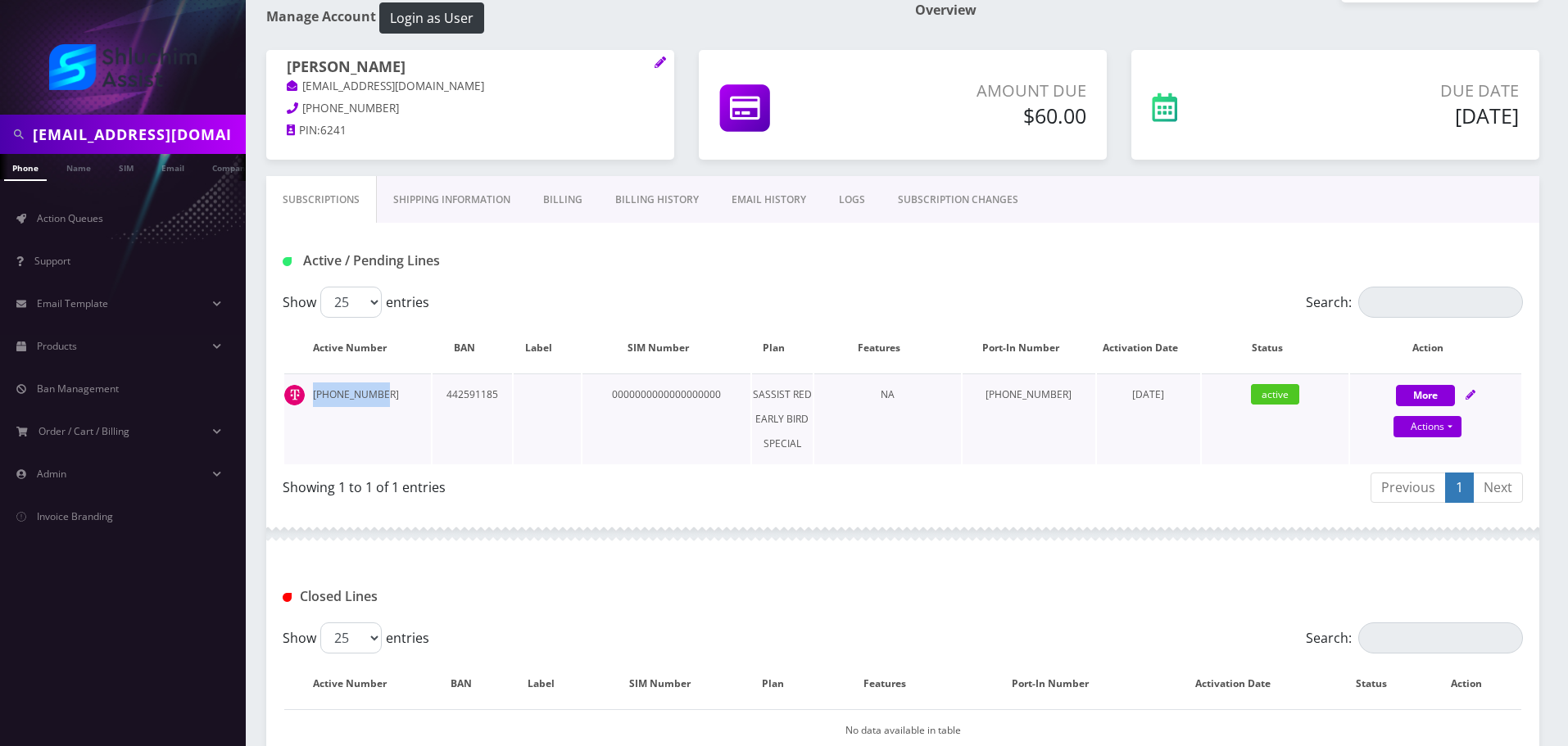
drag, startPoint x: 393, startPoint y: 393, endPoint x: 311, endPoint y: 393, distance: 82.0
click at [311, 393] on td "[PHONE_NUMBER]" at bounding box center [357, 419] width 147 height 91
copy td "[PHONE_NUMBER]"
drag, startPoint x: 393, startPoint y: 108, endPoint x: 302, endPoint y: 108, distance: 91.0
click at [302, 108] on p "[PHONE_NUMBER]" at bounding box center [470, 108] width 367 height 18
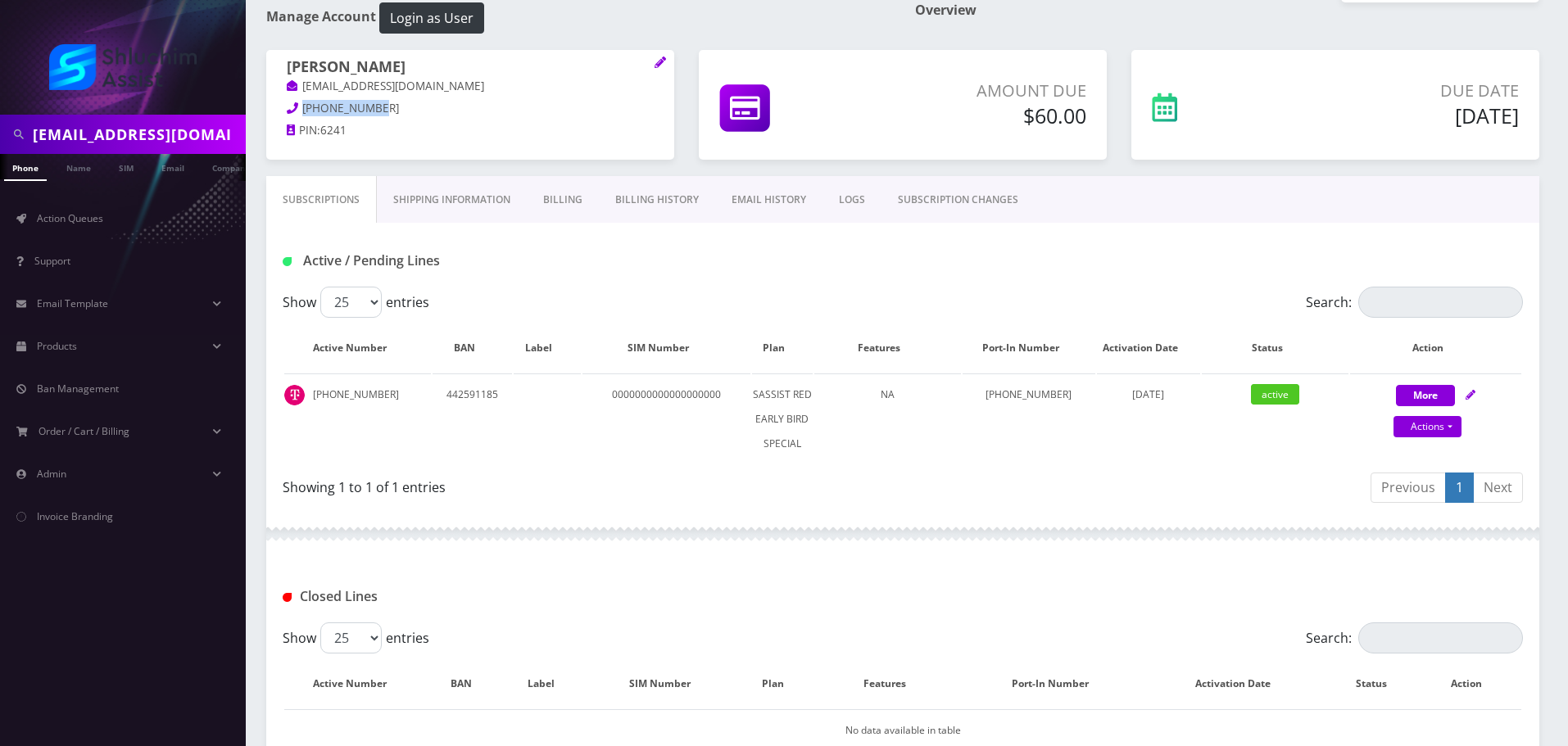
copy span "[PHONE_NUMBER]"
drag, startPoint x: 392, startPoint y: 390, endPoint x: 309, endPoint y: 390, distance: 83.0
click at [309, 390] on td "[PHONE_NUMBER]" at bounding box center [357, 419] width 147 height 91
copy td "[PHONE_NUMBER]"
click at [631, 193] on link "Billing History" at bounding box center [657, 199] width 116 height 47
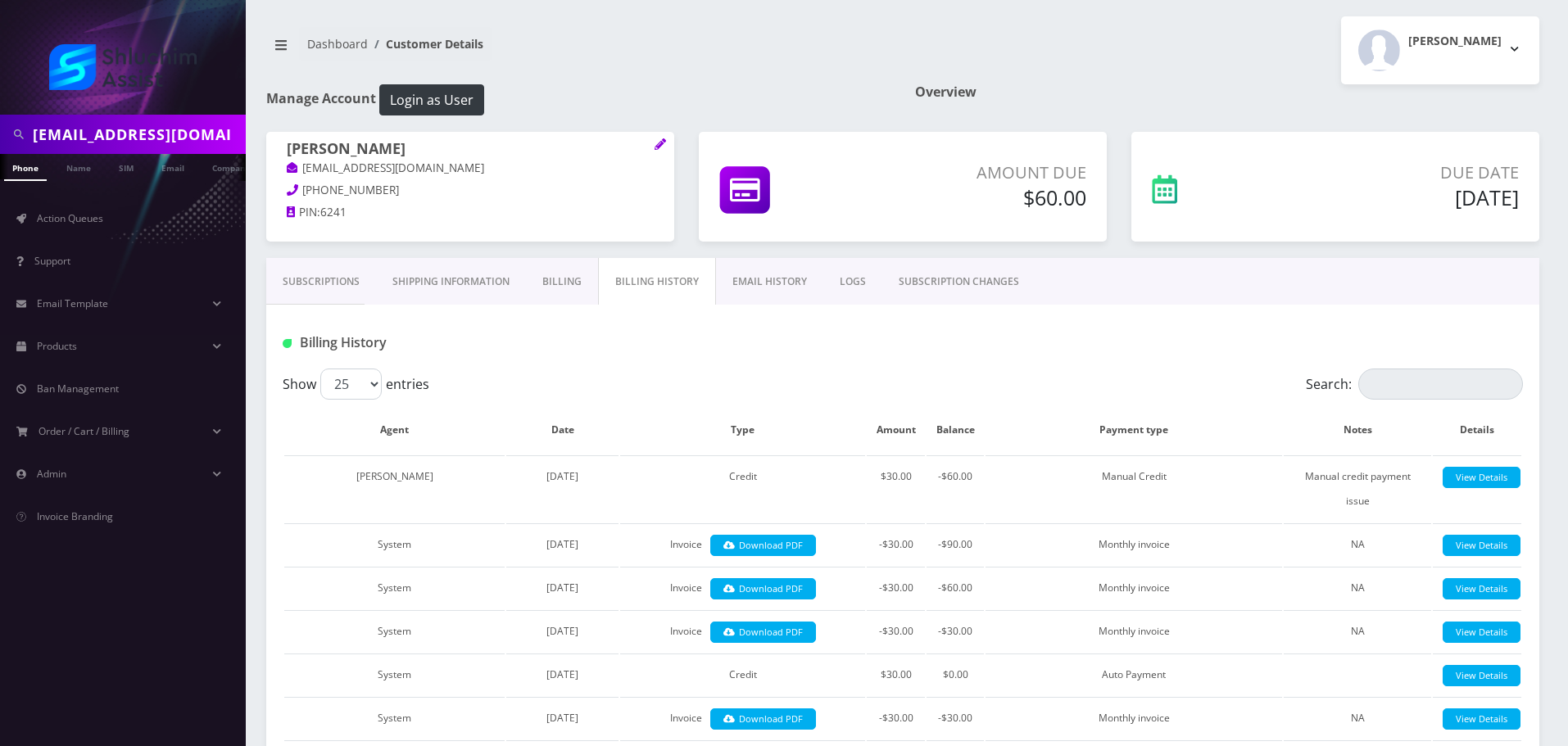
click at [543, 268] on link "Billing" at bounding box center [562, 281] width 72 height 47
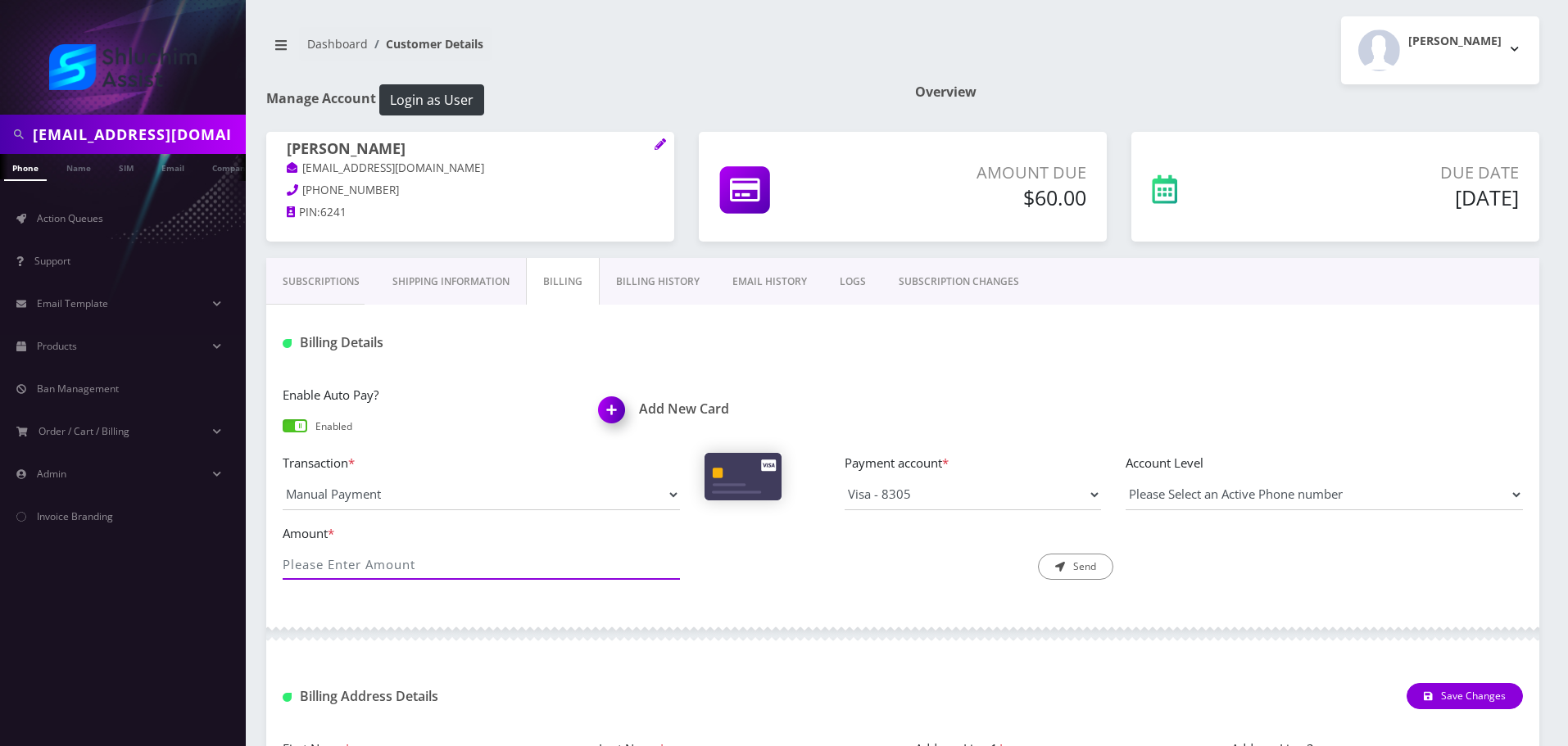
click at [479, 563] on input "Amount *" at bounding box center [481, 565] width 398 height 31
type input "60.00"
click at [507, 492] on select "Manual Payment Custom Charge Manual Credit Custom Invoice" at bounding box center [481, 494] width 398 height 31
select select "Manual Credit"
click at [282, 479] on select "Manual Payment Custom Charge Manual Credit Custom Invoice" at bounding box center [481, 494] width 398 height 31
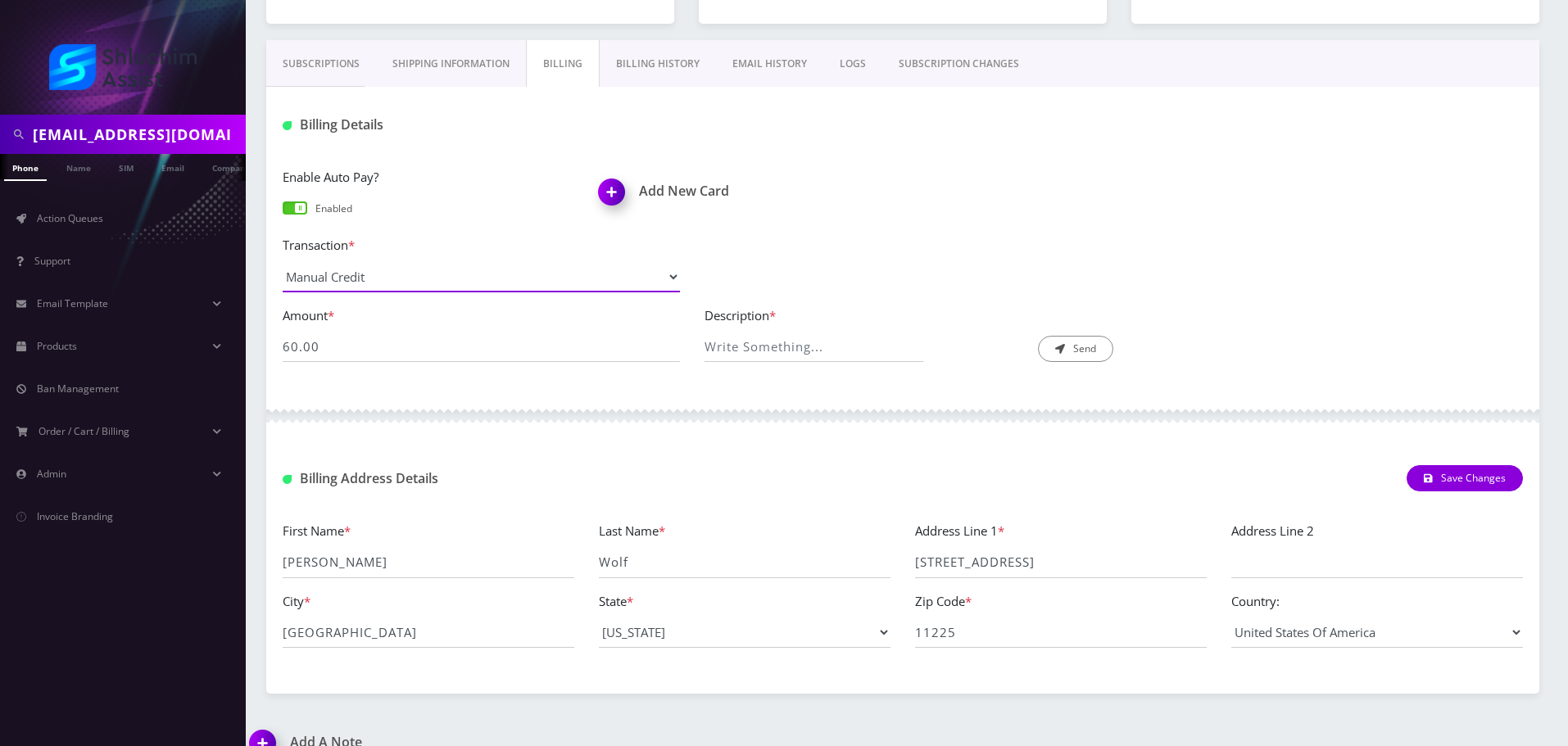
scroll to position [245, 0]
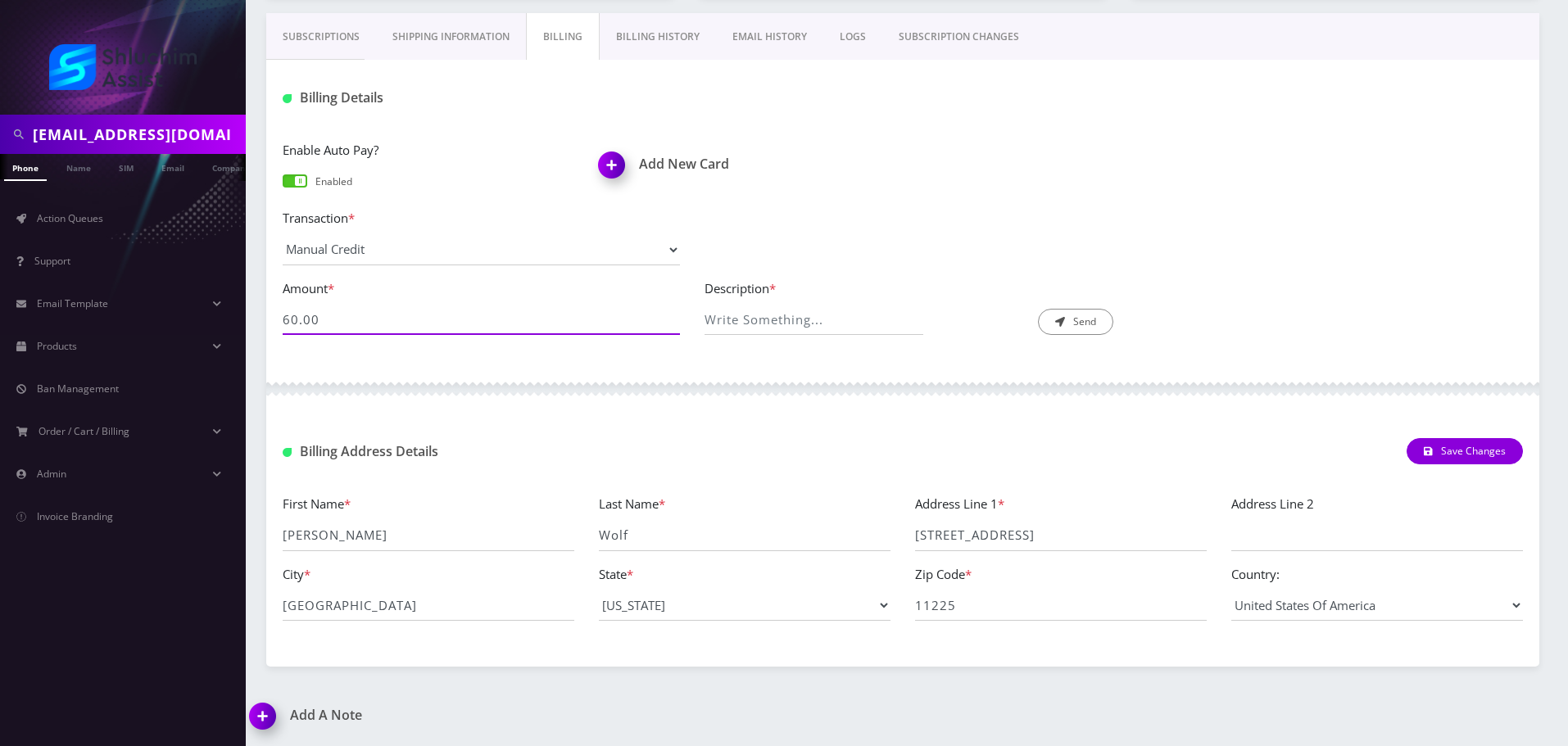
click at [411, 324] on input "60.00" at bounding box center [481, 319] width 398 height 31
click at [790, 326] on input "Description *" at bounding box center [814, 319] width 220 height 31
click at [872, 323] on input "Manual credit payment issue" at bounding box center [814, 319] width 220 height 31
click at [872, 322] on input "Manual credit payment issue" at bounding box center [814, 319] width 220 height 31
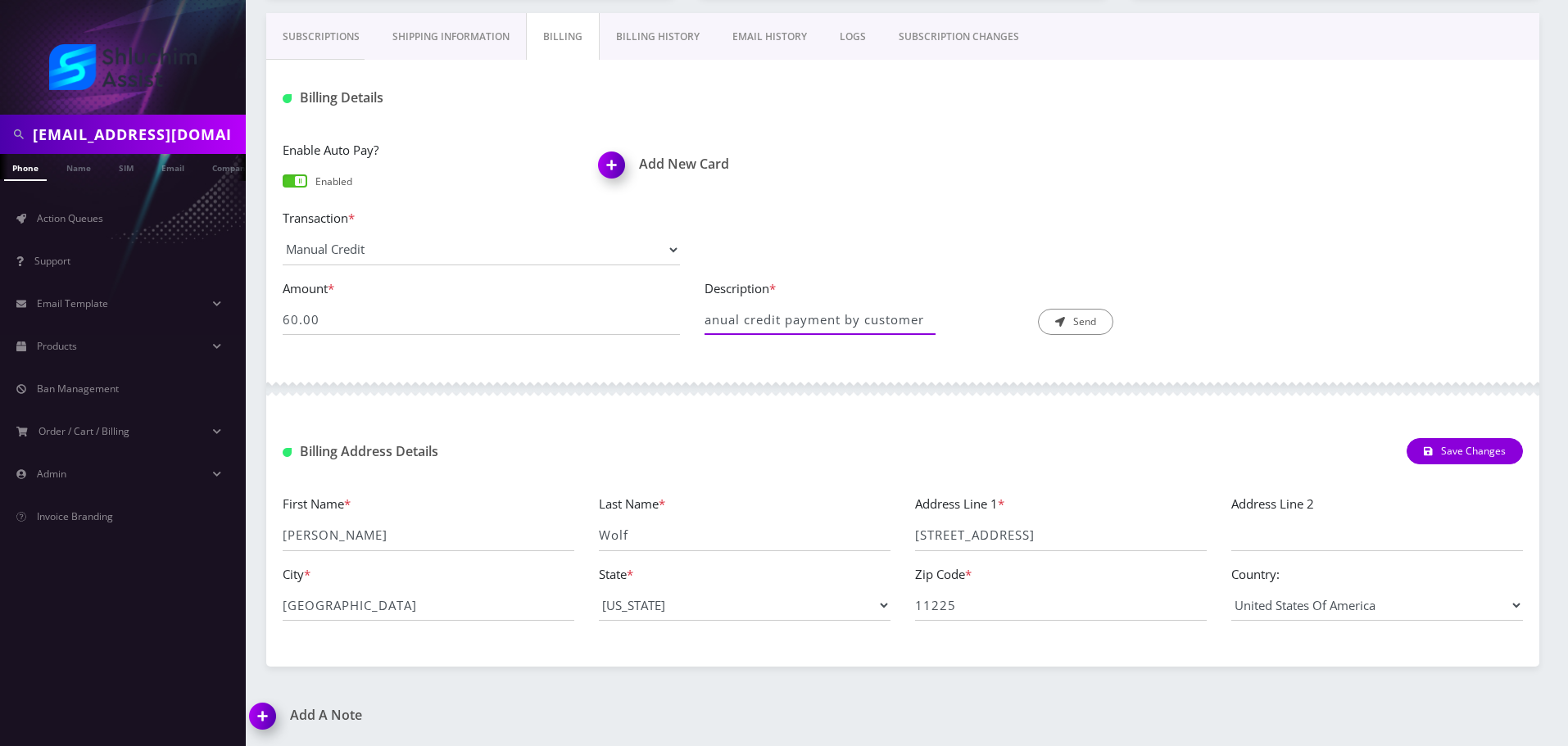
drag, startPoint x: 843, startPoint y: 323, endPoint x: 981, endPoint y: 328, distance: 138.1
click at [981, 328] on div "Description * Manual credit payment by customer" at bounding box center [904, 307] width 398 height 58
type input "Manual credit payment issue"
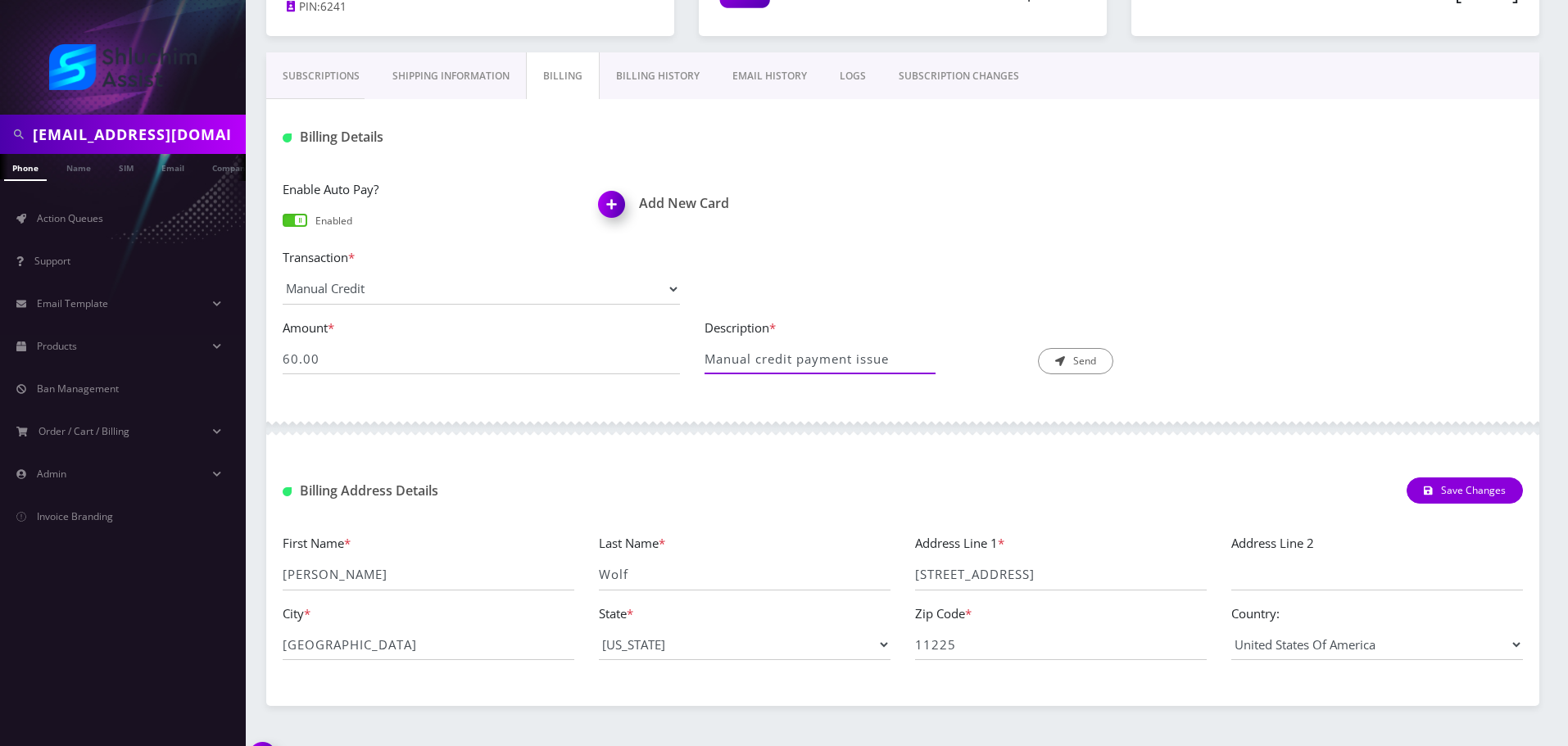
scroll to position [245, 0]
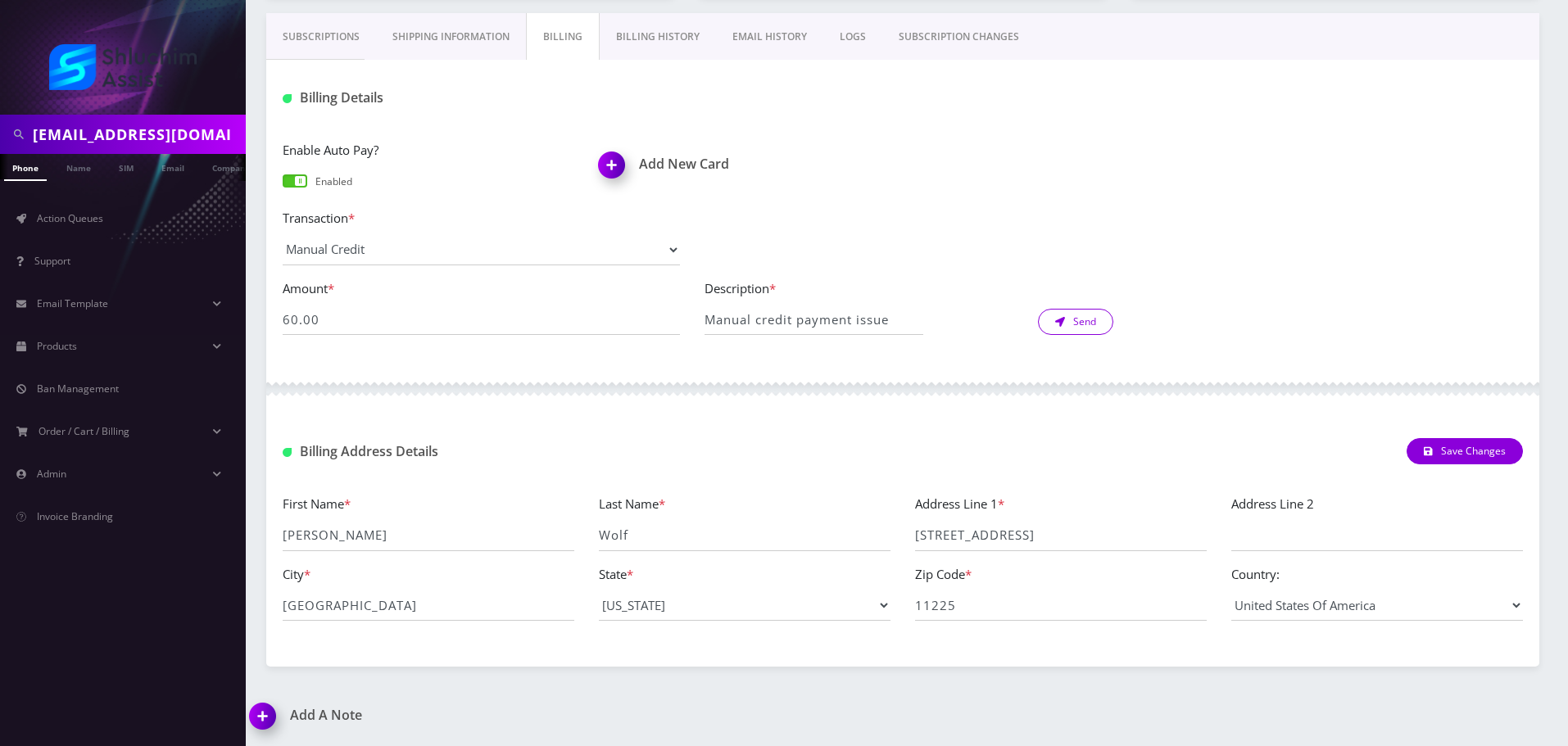
click at [1073, 322] on button "Send" at bounding box center [1075, 322] width 75 height 26
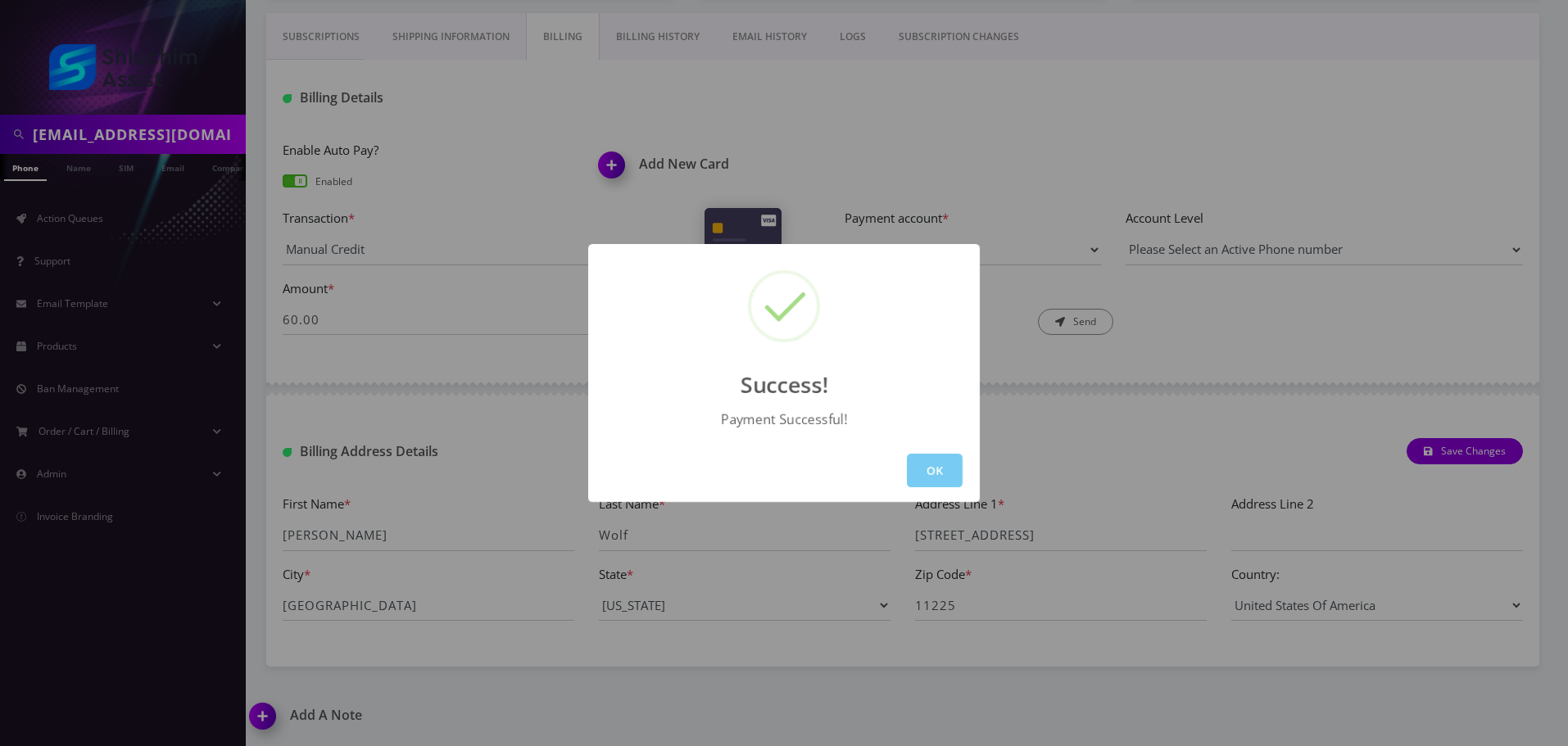
click at [955, 476] on button "OK" at bounding box center [934, 470] width 56 height 34
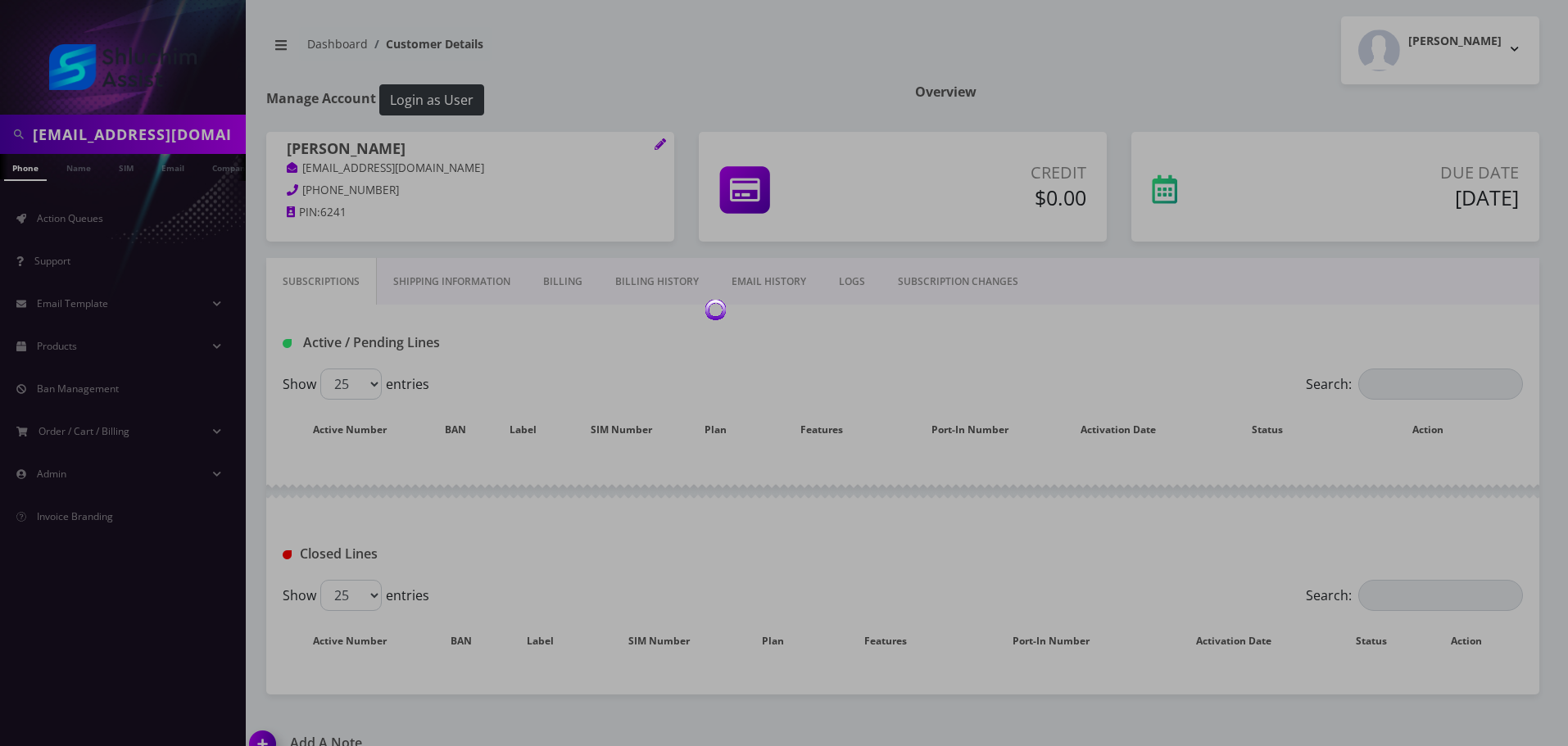
scroll to position [28, 0]
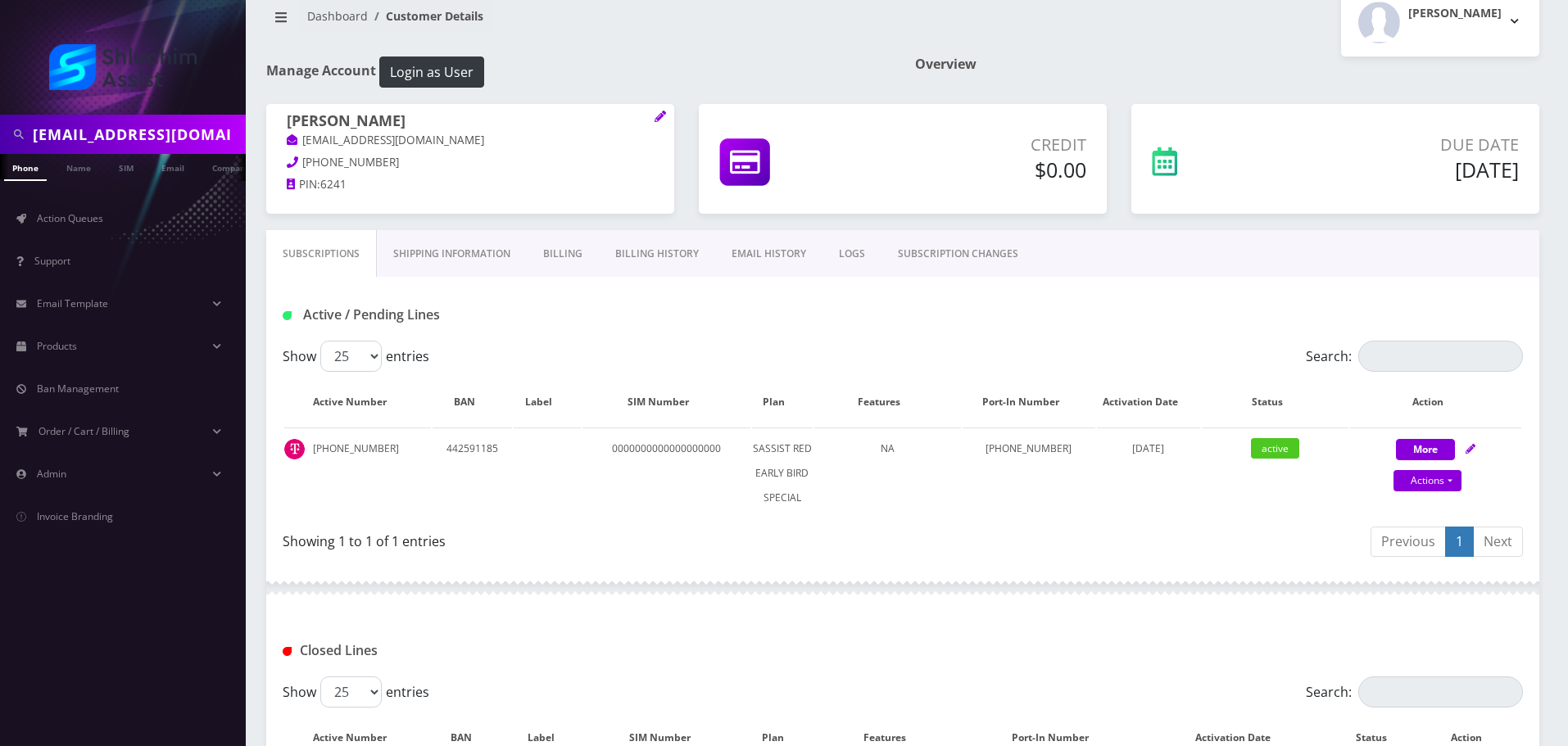
click at [142, 137] on input "[EMAIL_ADDRESS][DOMAIN_NAME]" at bounding box center [137, 134] width 209 height 31
